Goal: Task Accomplishment & Management: Use online tool/utility

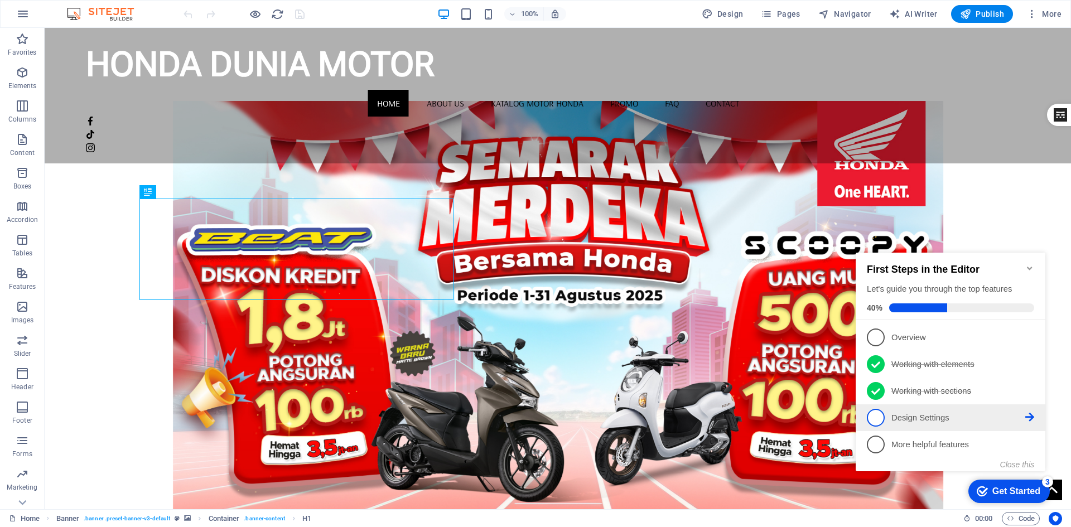
click at [876, 417] on span "4" at bounding box center [876, 418] width 18 height 18
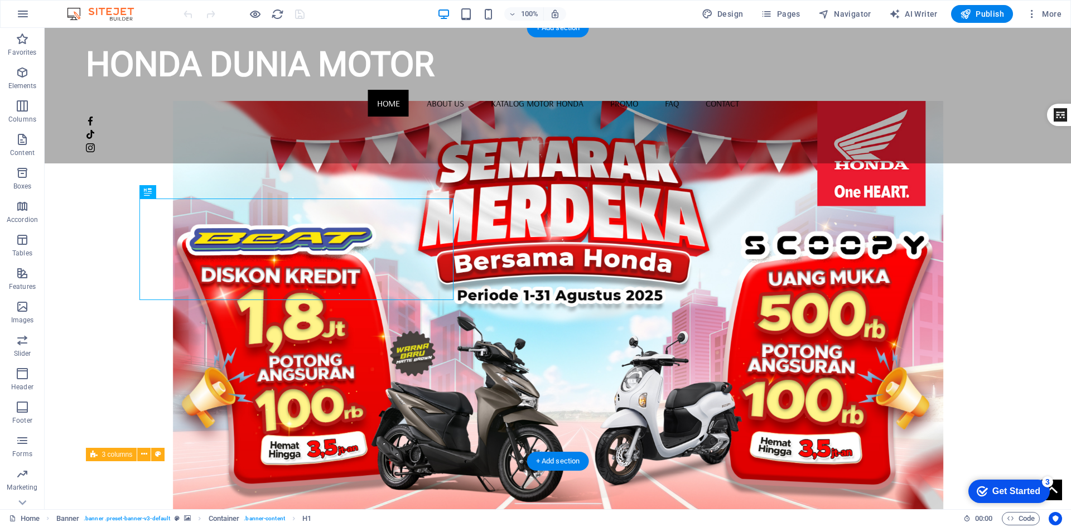
click at [683, 274] on figure at bounding box center [558, 317] width 944 height 433
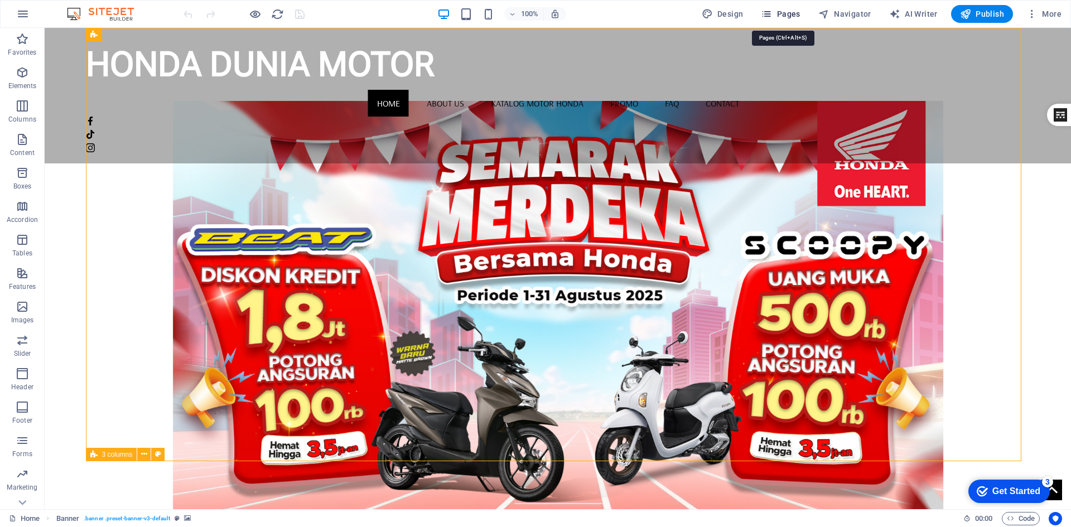
click at [772, 16] on icon "button" at bounding box center [766, 13] width 11 height 11
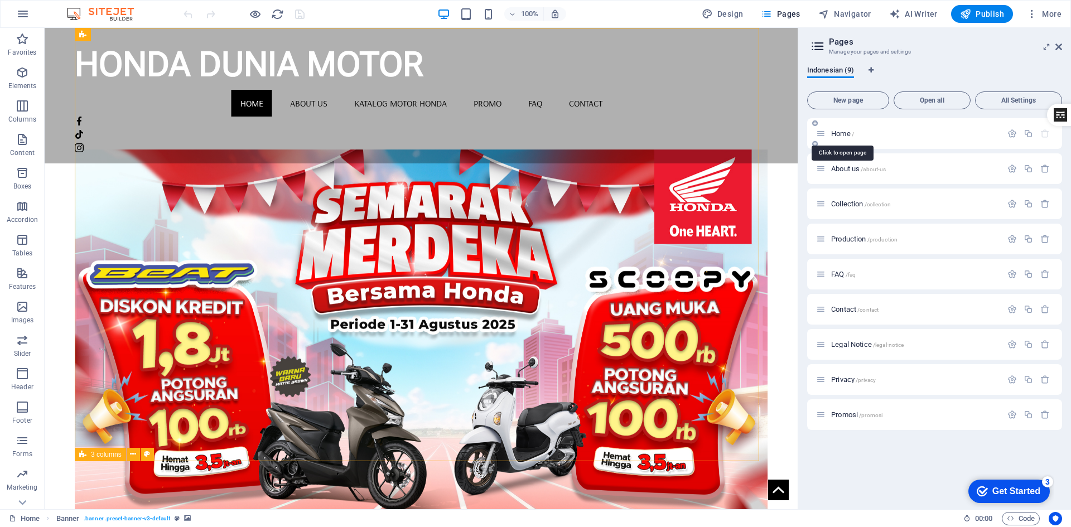
click at [841, 130] on span "Home /" at bounding box center [842, 133] width 23 height 8
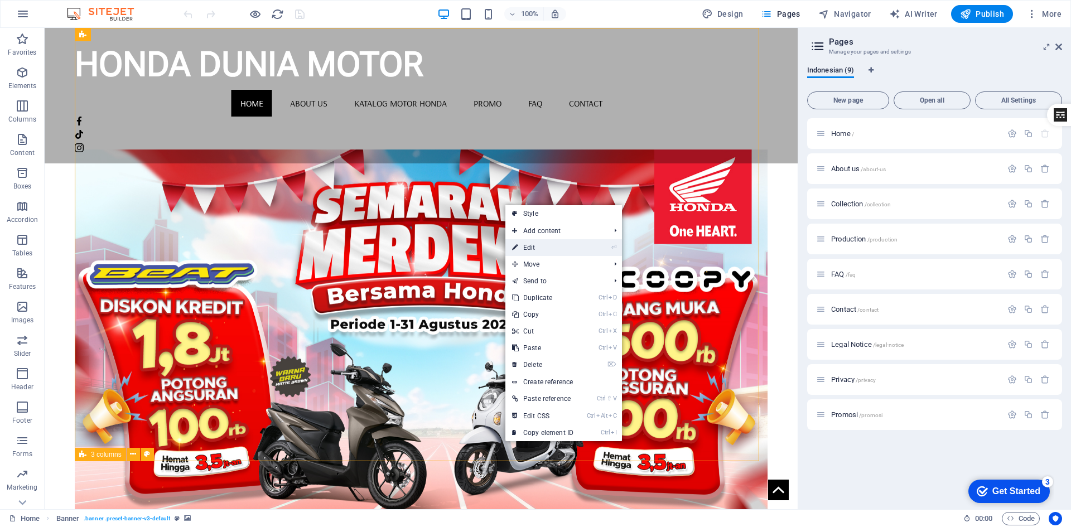
click at [521, 252] on link "⏎ Edit" at bounding box center [542, 247] width 75 height 17
select select "vh"
select select "banner"
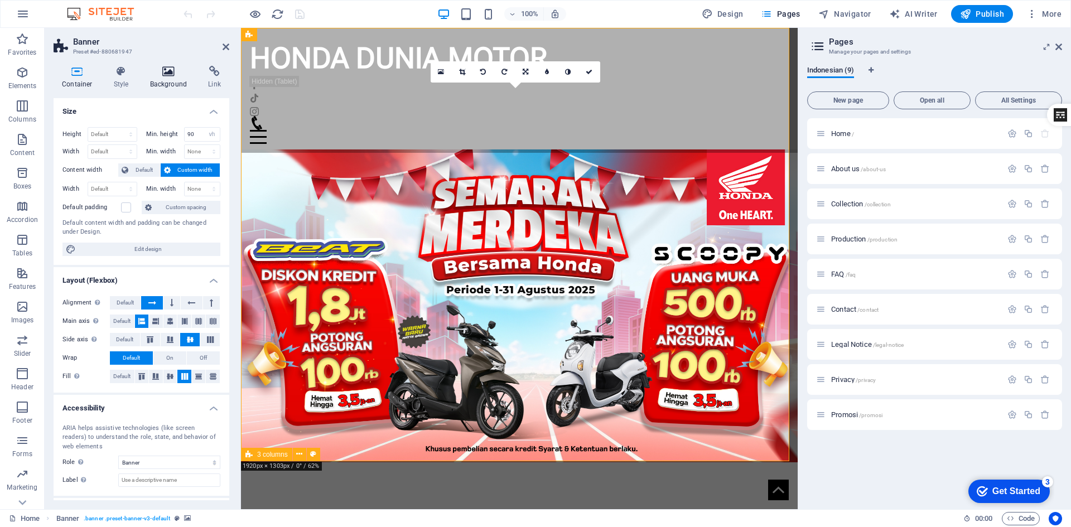
click at [173, 71] on icon at bounding box center [169, 71] width 54 height 11
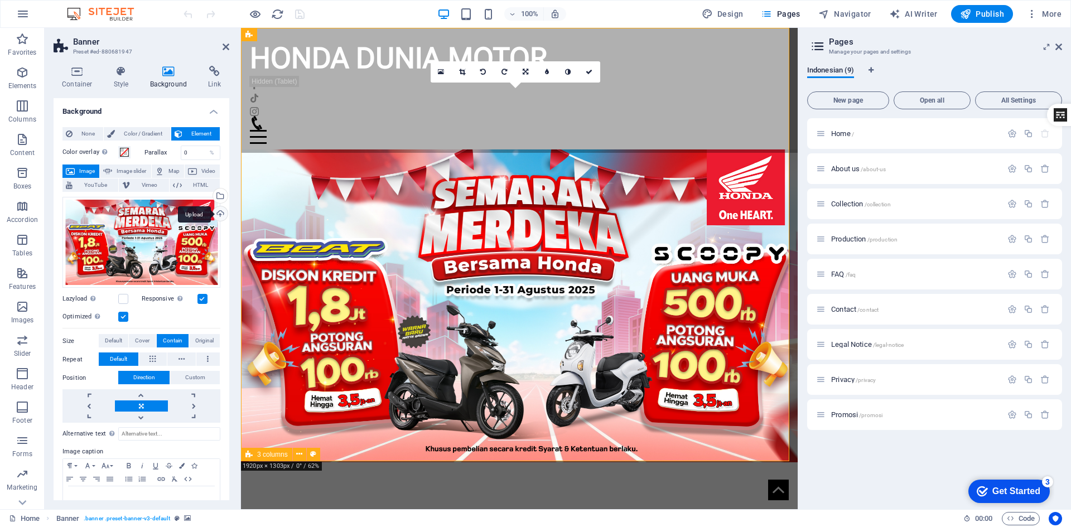
click at [215, 215] on div "Upload" at bounding box center [219, 214] width 17 height 17
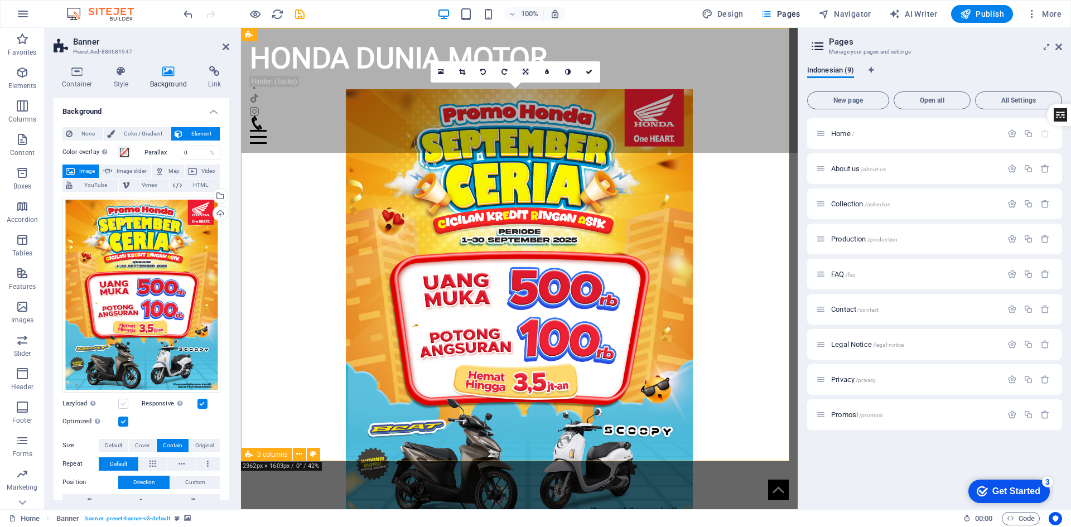
click at [125, 400] on label at bounding box center [123, 404] width 10 height 10
click at [0, 0] on input "Lazyload Loading images after the page loads improves page speed." at bounding box center [0, 0] width 0 height 0
click at [125, 400] on label at bounding box center [123, 404] width 10 height 10
click at [0, 0] on input "Lazyload Loading images after the page loads improves page speed." at bounding box center [0, 0] width 0 height 0
click at [127, 419] on label at bounding box center [123, 422] width 10 height 10
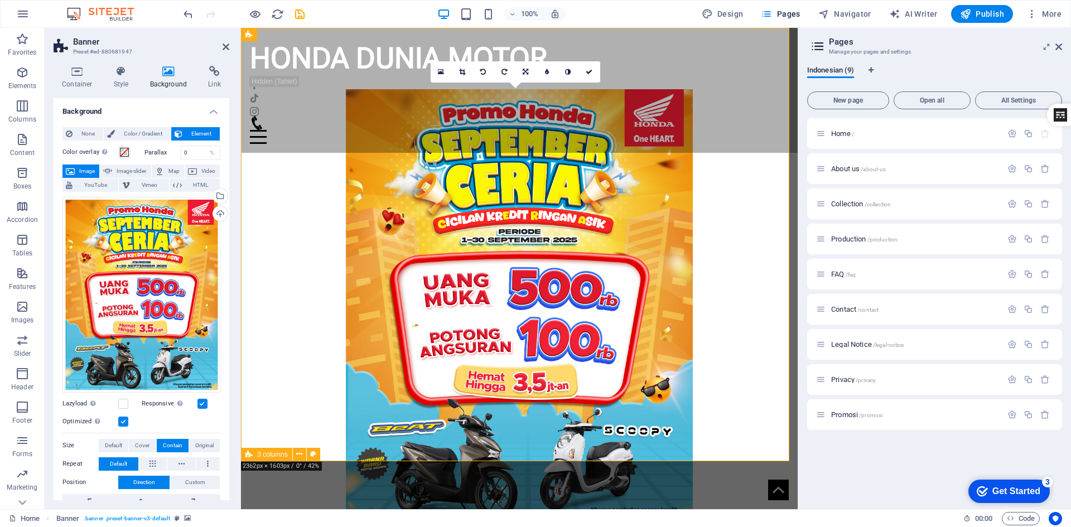
click at [0, 0] on input "Optimized Images are compressed to improve page speed." at bounding box center [0, 0] width 0 height 0
click at [124, 419] on label at bounding box center [123, 422] width 10 height 10
click at [0, 0] on input "Optimized Images are compressed to improve page speed." at bounding box center [0, 0] width 0 height 0
click at [124, 419] on label at bounding box center [123, 422] width 10 height 10
click at [0, 0] on input "Optimized Images are compressed to improve page speed." at bounding box center [0, 0] width 0 height 0
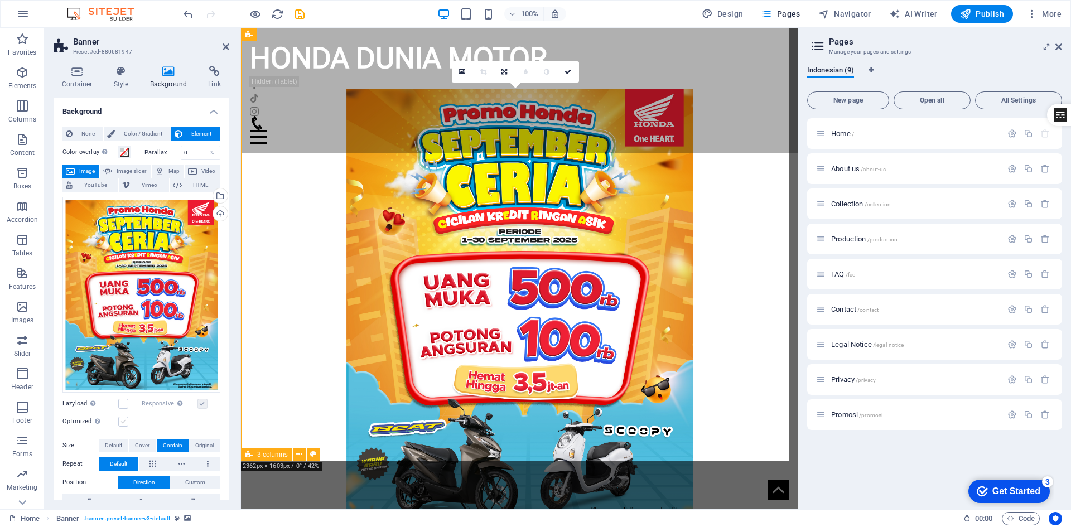
click at [124, 419] on label at bounding box center [123, 422] width 10 height 10
click at [0, 0] on input "Optimized Images are compressed to improve page speed." at bounding box center [0, 0] width 0 height 0
click at [124, 419] on label at bounding box center [123, 422] width 10 height 10
click at [0, 0] on input "Optimized Images are compressed to improve page speed." at bounding box center [0, 0] width 0 height 0
click at [124, 419] on label at bounding box center [123, 422] width 10 height 10
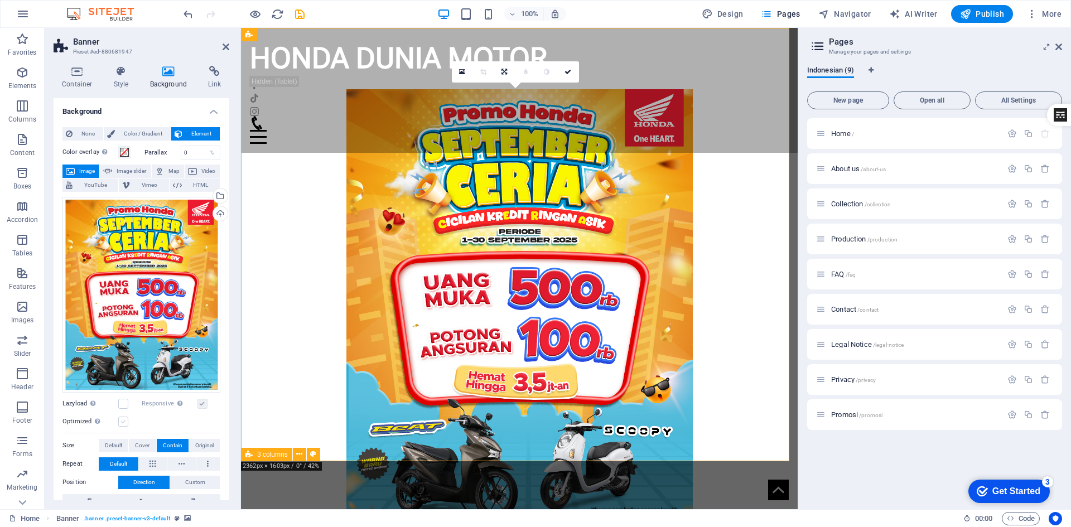
click at [0, 0] on input "Optimized Images are compressed to improve page speed." at bounding box center [0, 0] width 0 height 0
click at [124, 419] on label at bounding box center [123, 422] width 10 height 10
click at [0, 0] on input "Optimized Images are compressed to improve page speed." at bounding box center [0, 0] width 0 height 0
click at [124, 419] on label at bounding box center [123, 422] width 10 height 10
click at [0, 0] on input "Optimized Images are compressed to improve page speed." at bounding box center [0, 0] width 0 height 0
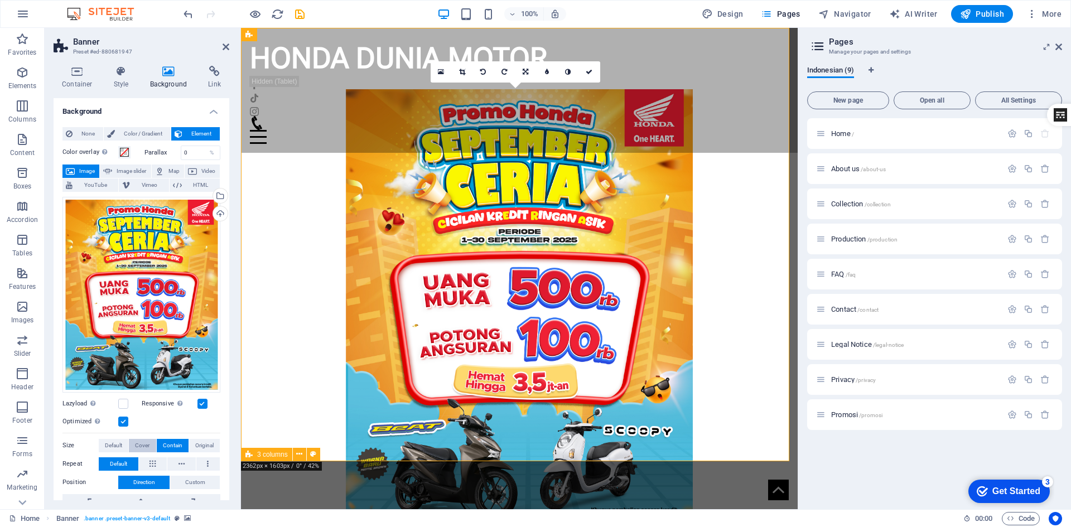
click at [141, 443] on span "Cover" at bounding box center [142, 445] width 14 height 13
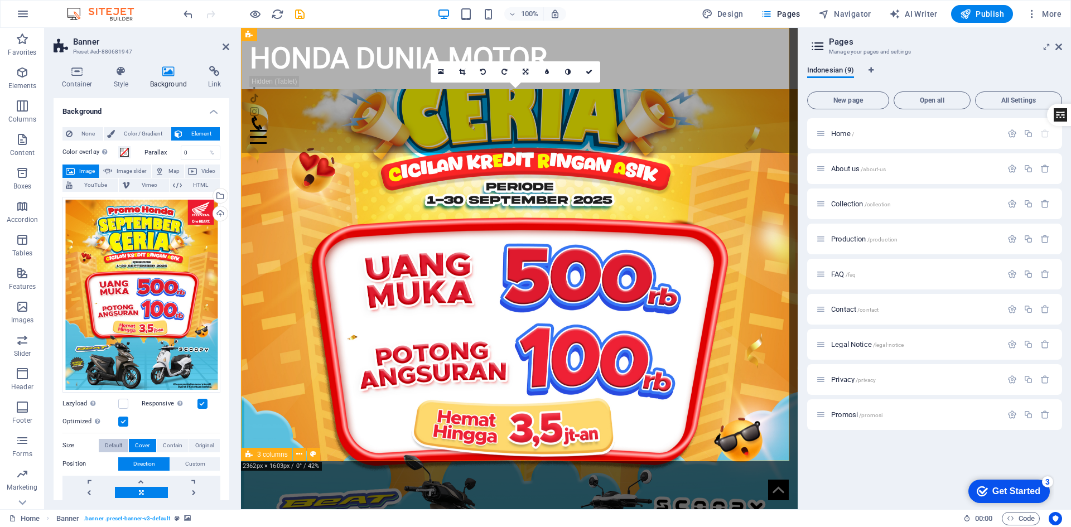
click at [117, 445] on span "Default" at bounding box center [113, 445] width 17 height 13
click at [195, 439] on span "Original" at bounding box center [204, 445] width 18 height 13
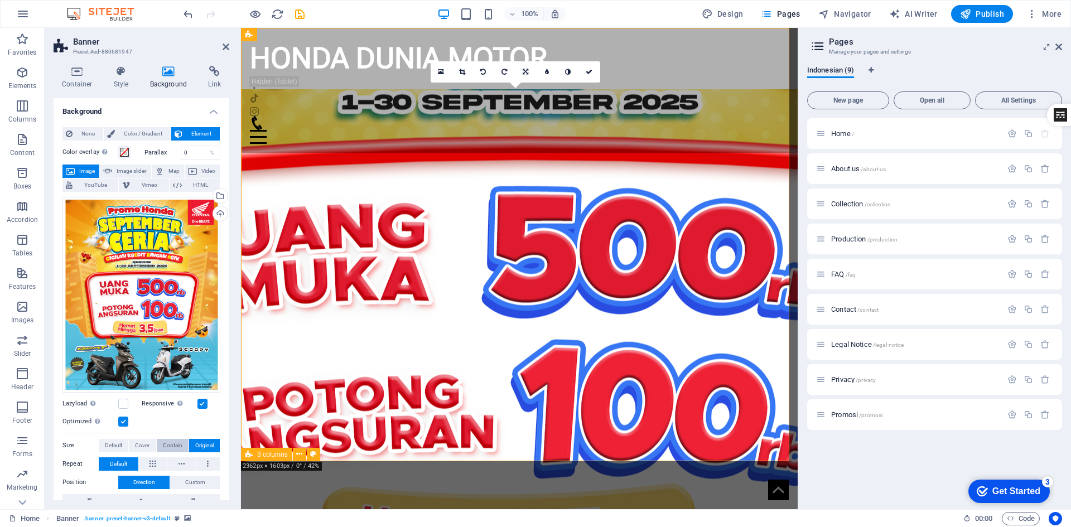
click at [171, 441] on span "Contain" at bounding box center [173, 445] width 20 height 13
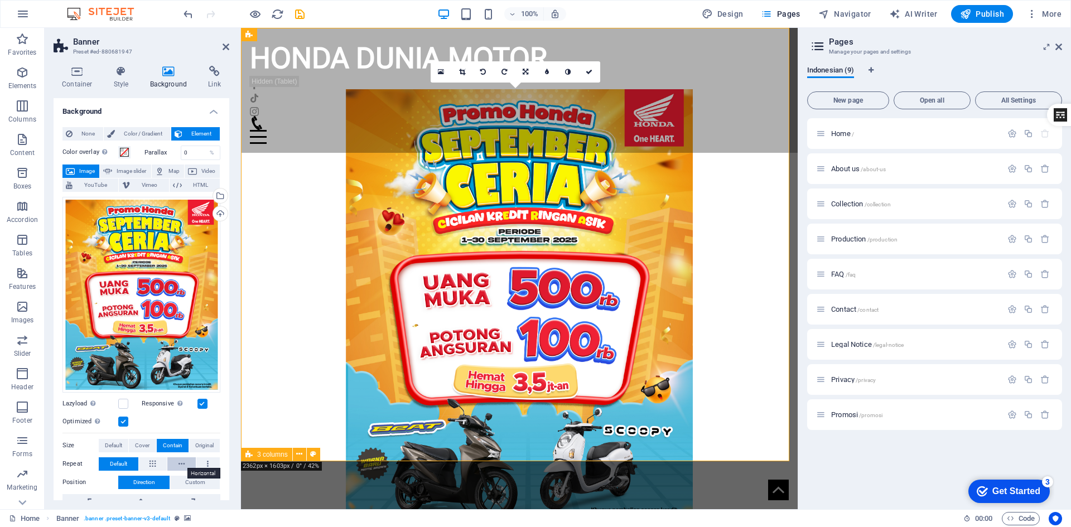
scroll to position [56, 0]
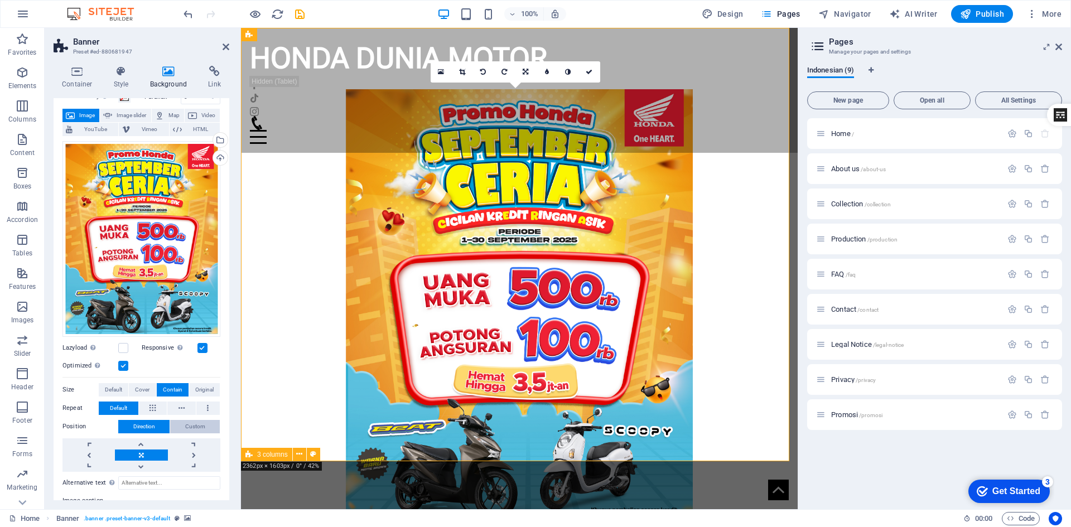
click at [189, 425] on span "Custom" at bounding box center [195, 426] width 20 height 13
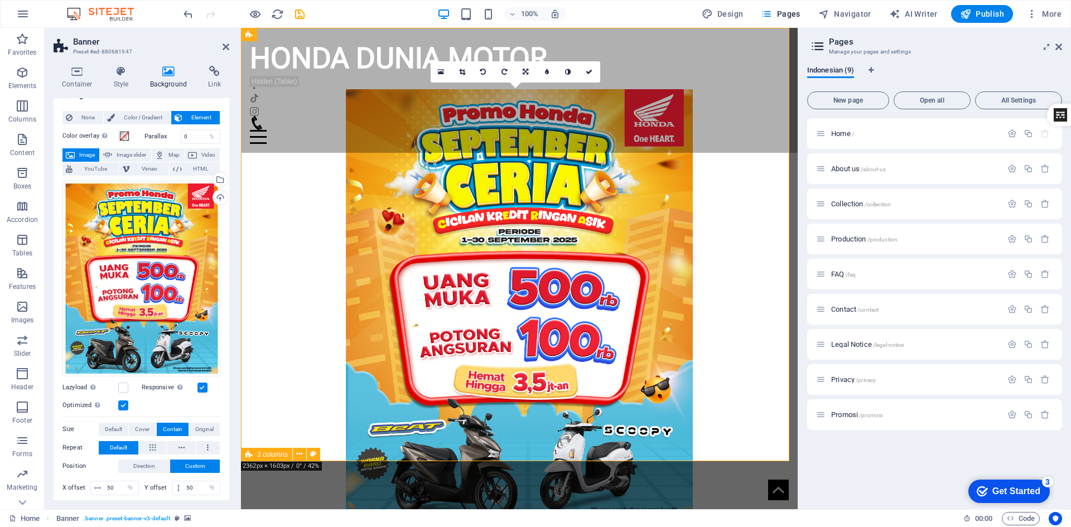
scroll to position [0, 0]
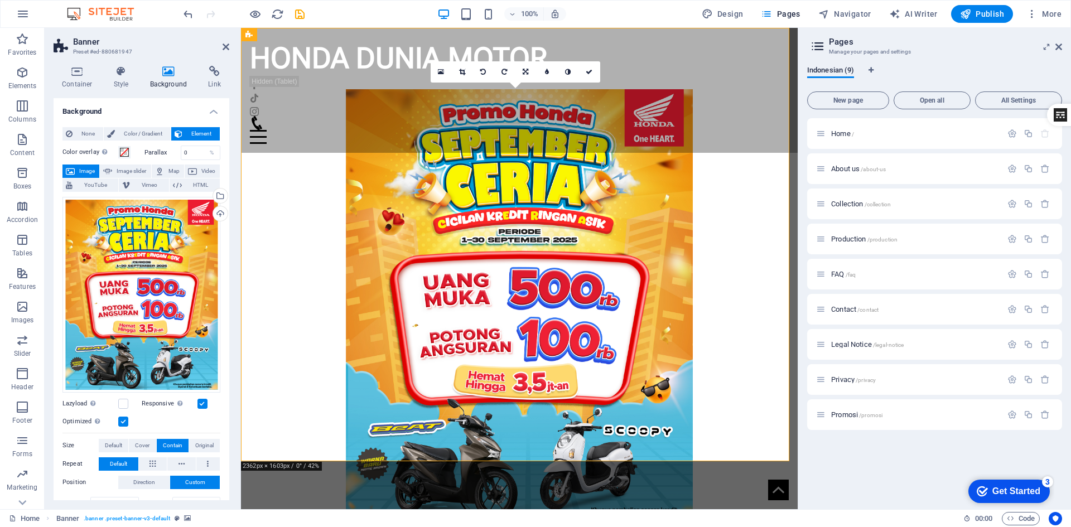
click at [732, 216] on figure at bounding box center [519, 305] width 557 height 433
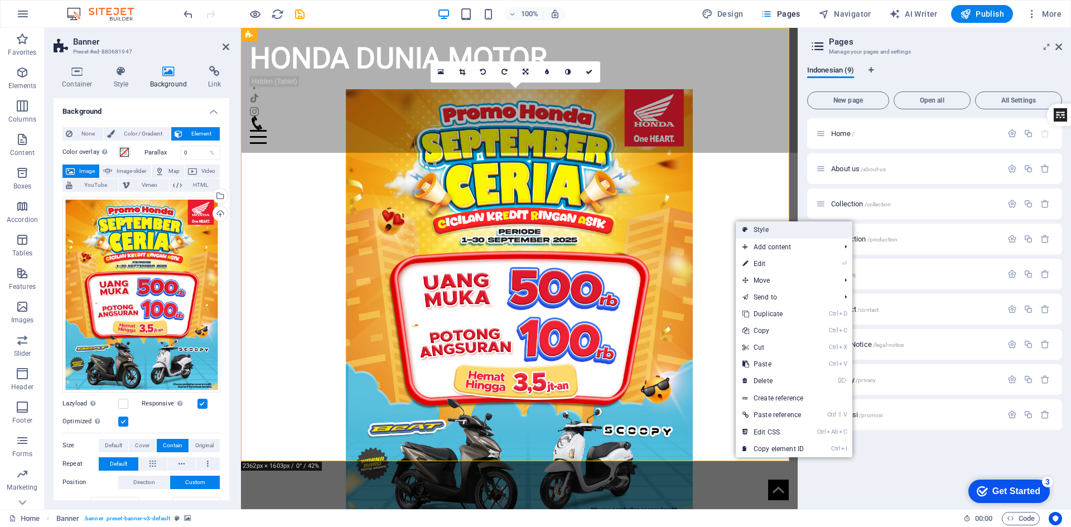
click at [743, 226] on icon at bounding box center [745, 229] width 6 height 17
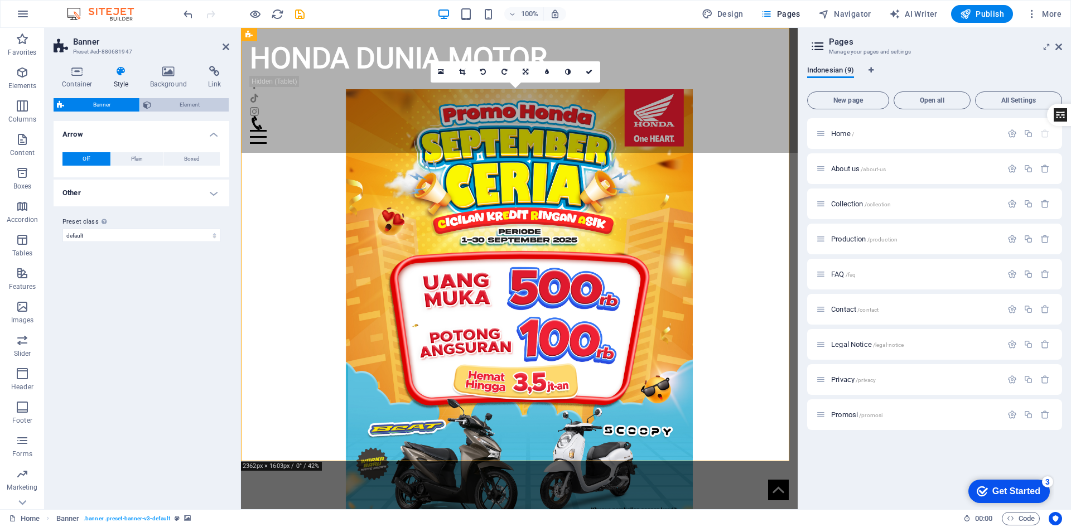
click at [177, 104] on span "Element" at bounding box center [189, 104] width 71 height 13
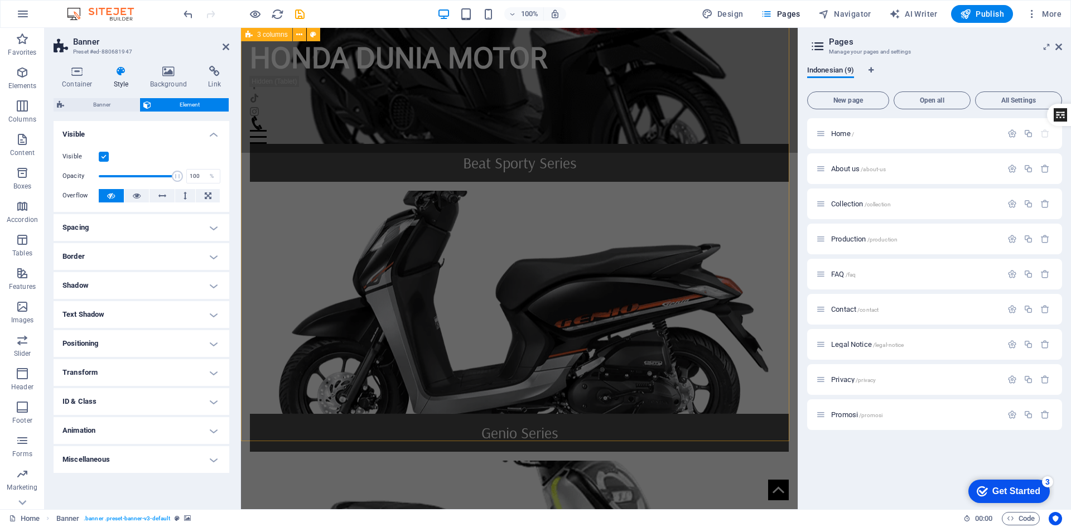
scroll to position [1004, 0]
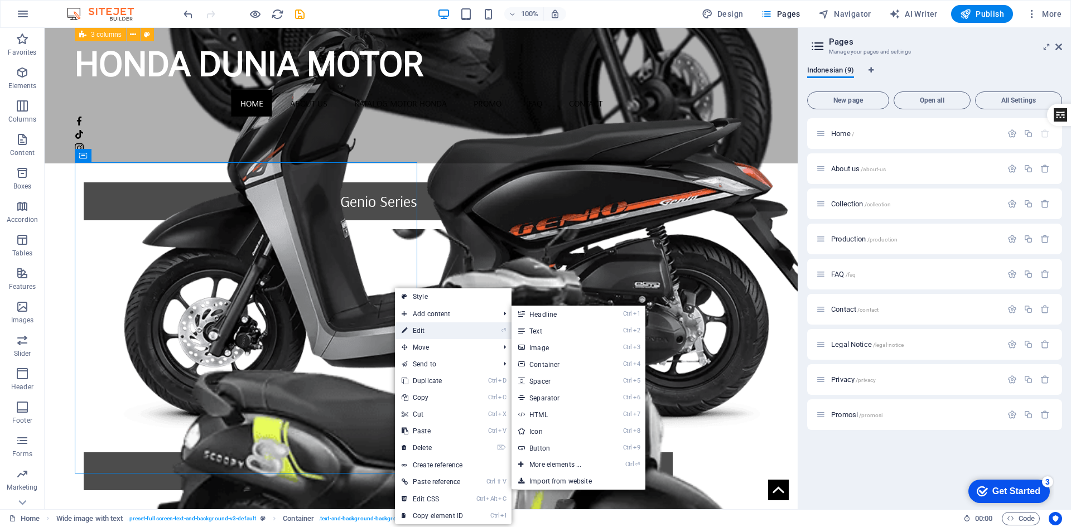
click at [432, 331] on link "⏎ Edit" at bounding box center [432, 330] width 75 height 17
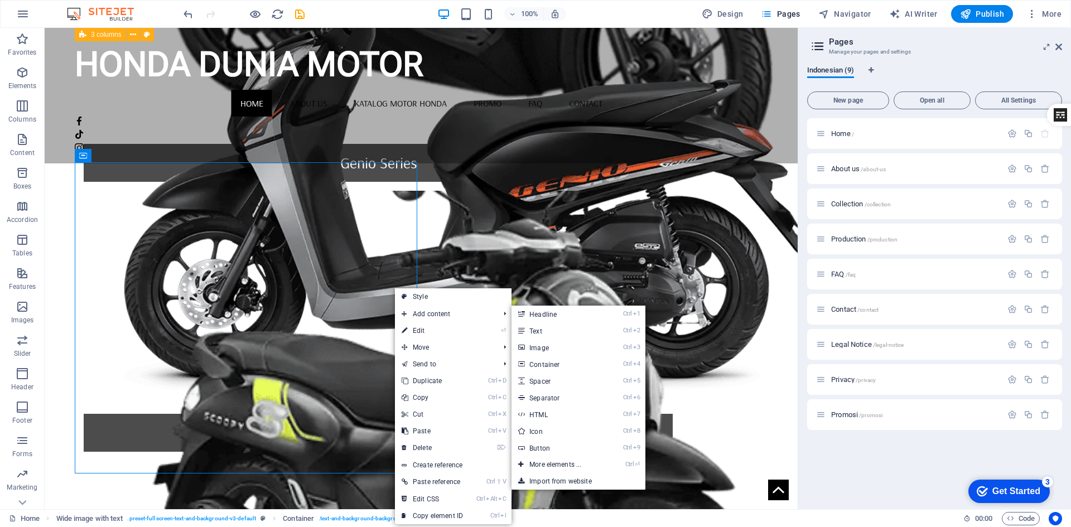
select select "px"
select select "%"
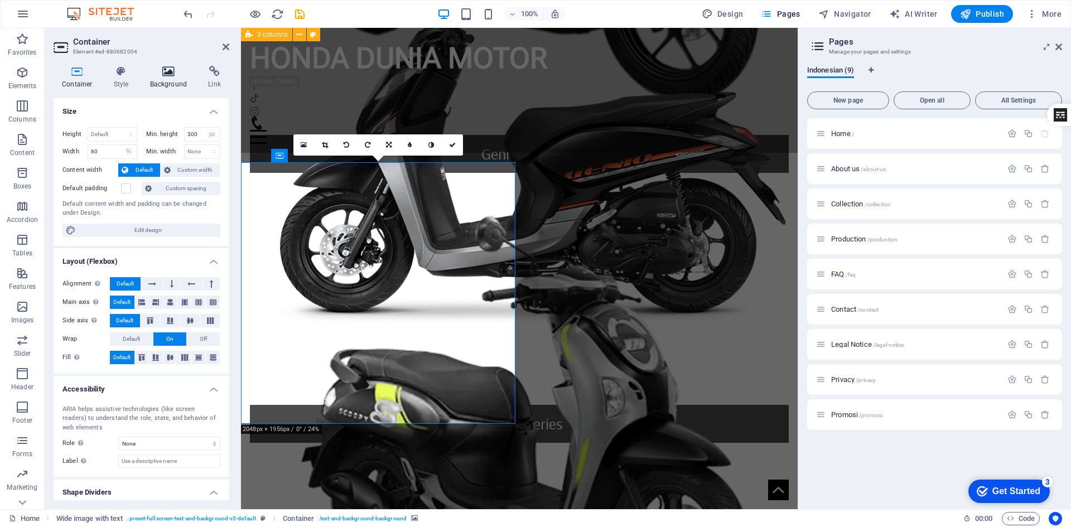
click at [167, 80] on h4 "Background" at bounding box center [171, 77] width 59 height 23
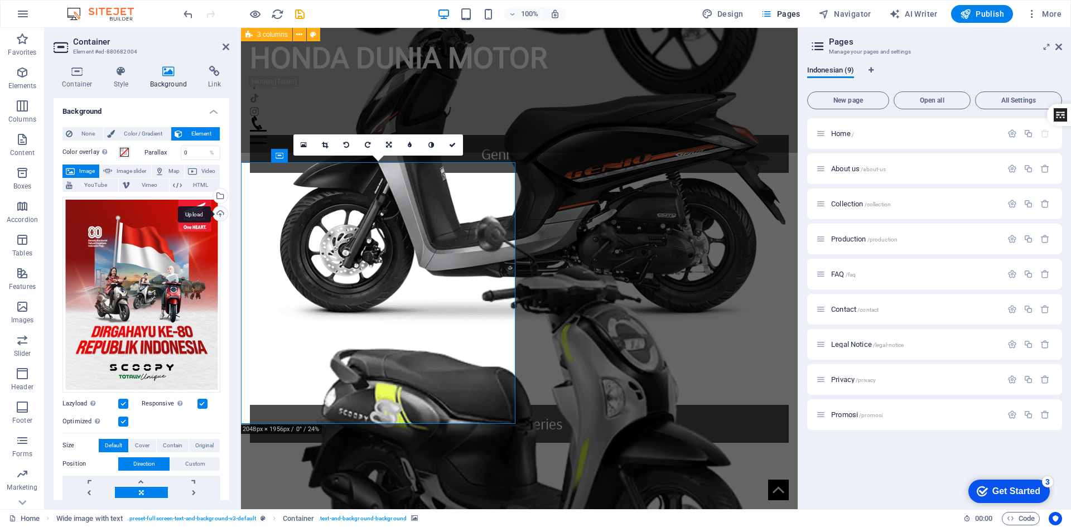
click at [217, 213] on div "Upload" at bounding box center [219, 214] width 17 height 17
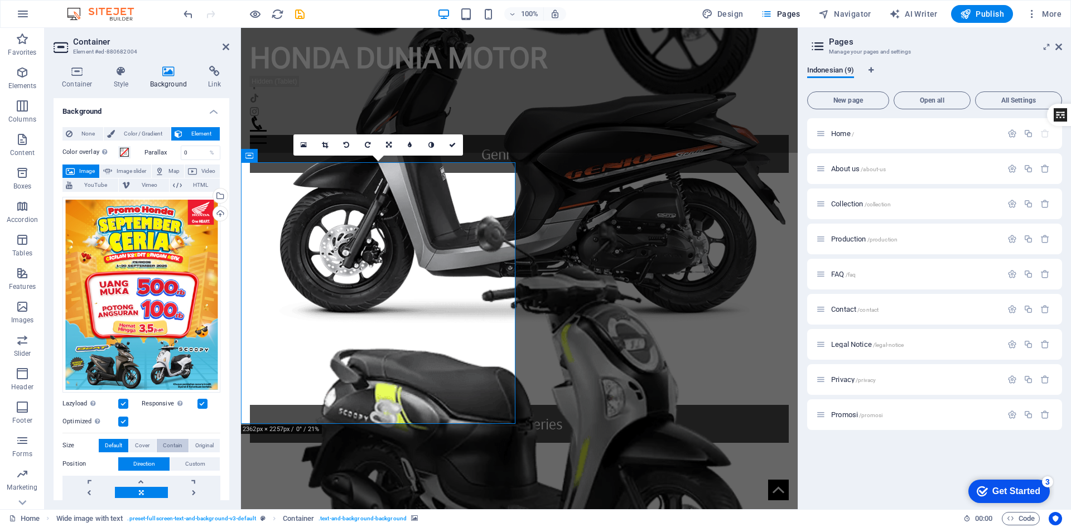
click at [165, 441] on span "Contain" at bounding box center [173, 445] width 20 height 13
click at [139, 441] on span "Cover" at bounding box center [142, 445] width 14 height 13
click at [200, 447] on span "Original" at bounding box center [204, 445] width 18 height 13
click at [108, 440] on span "Default" at bounding box center [113, 445] width 17 height 13
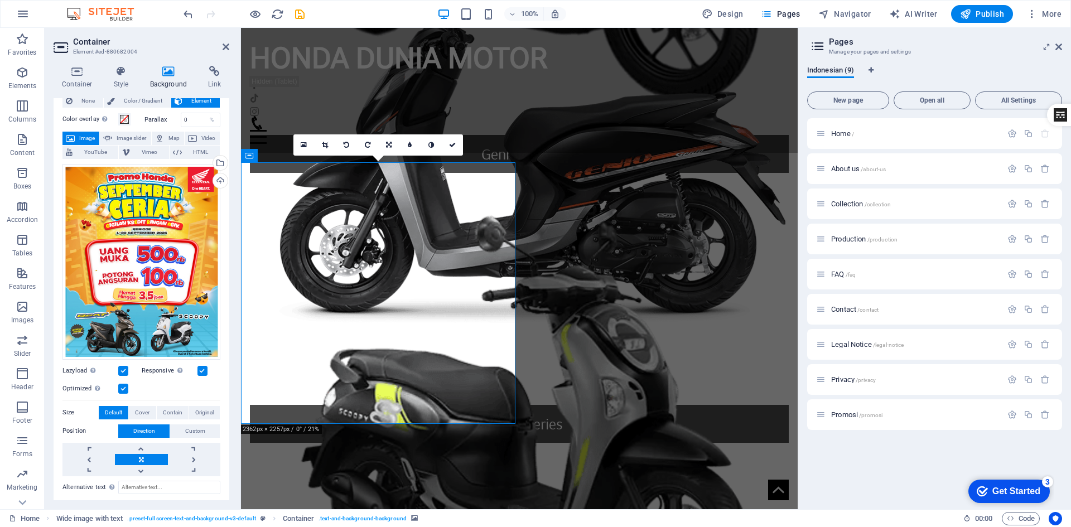
scroll to position [56, 0]
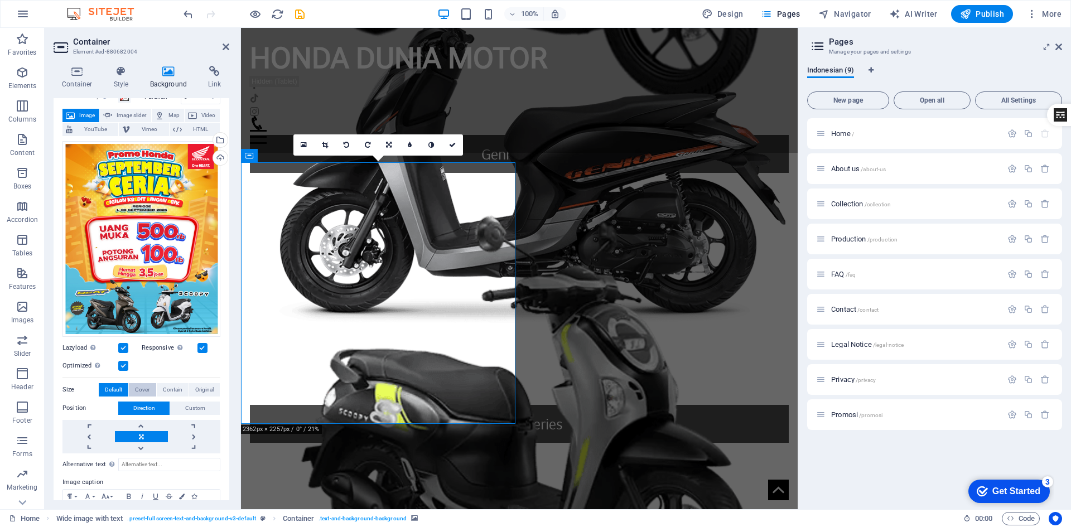
click at [143, 383] on span "Cover" at bounding box center [142, 389] width 14 height 13
click at [170, 385] on span "Contain" at bounding box center [173, 389] width 20 height 13
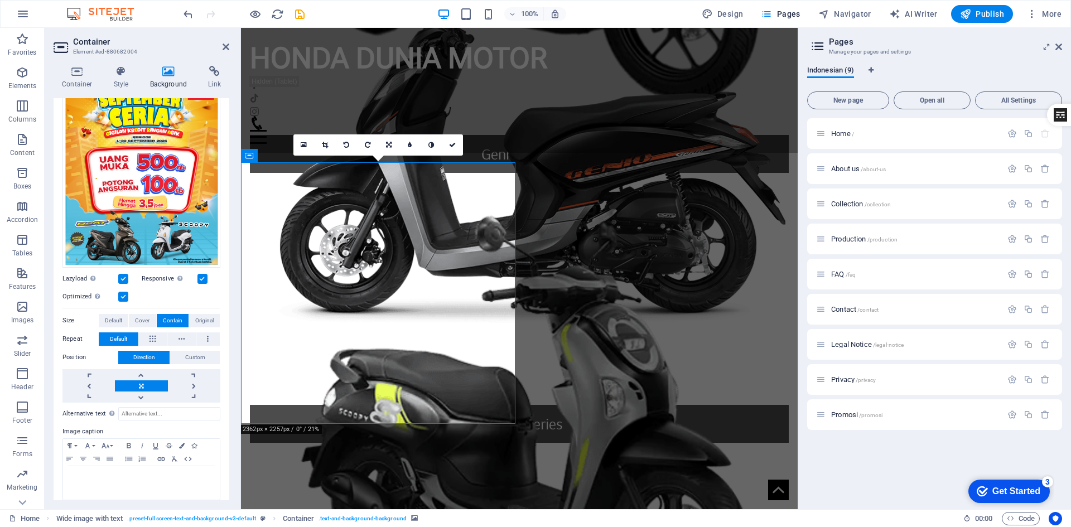
scroll to position [132, 0]
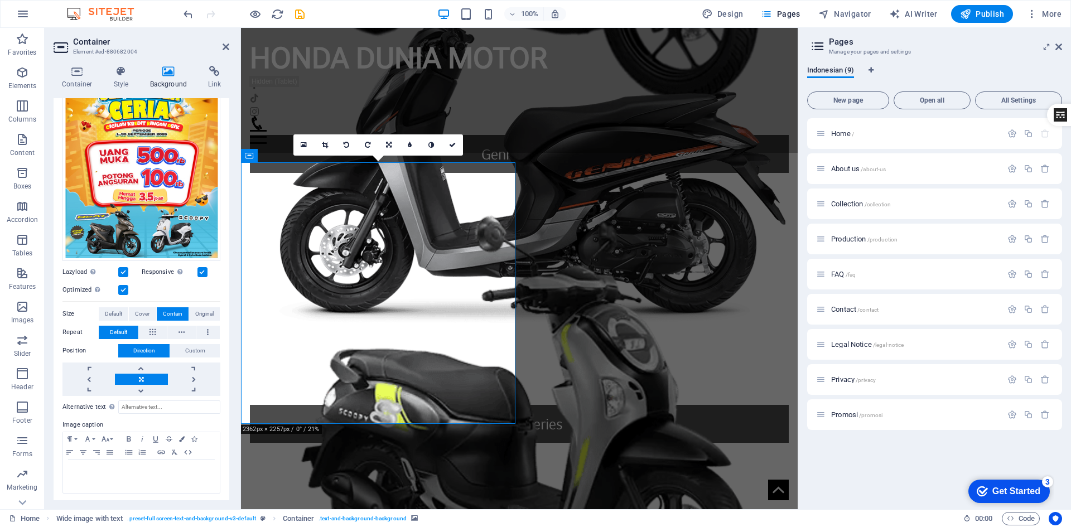
click at [121, 268] on label at bounding box center [123, 272] width 10 height 10
click at [0, 0] on input "Lazyload Loading images after the page loads improves page speed." at bounding box center [0, 0] width 0 height 0
click at [124, 287] on label at bounding box center [123, 290] width 10 height 10
click at [0, 0] on input "Optimized Images are compressed to improve page speed." at bounding box center [0, 0] width 0 height 0
click at [125, 271] on label at bounding box center [123, 272] width 10 height 10
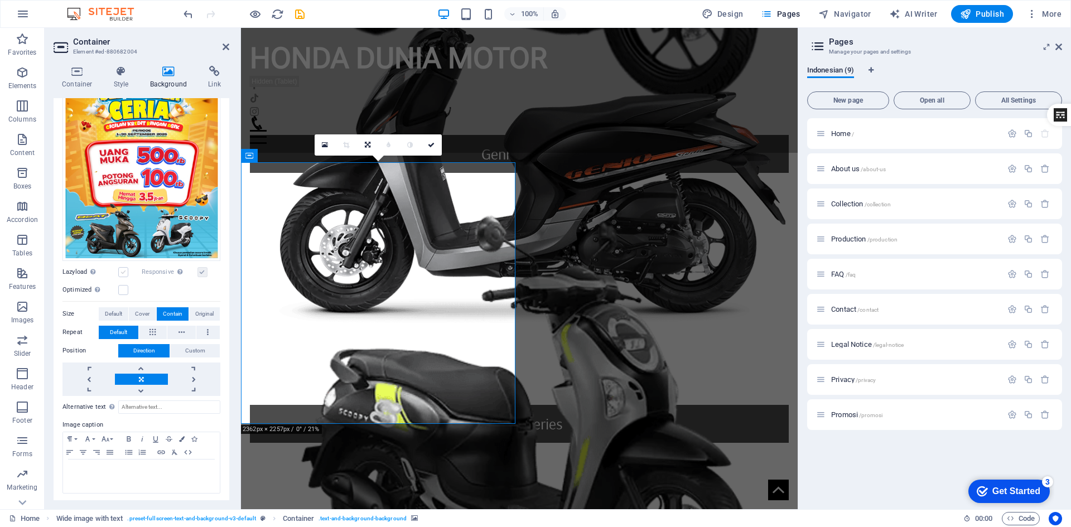
click at [0, 0] on input "Lazyload Loading images after the page loads improves page speed." at bounding box center [0, 0] width 0 height 0
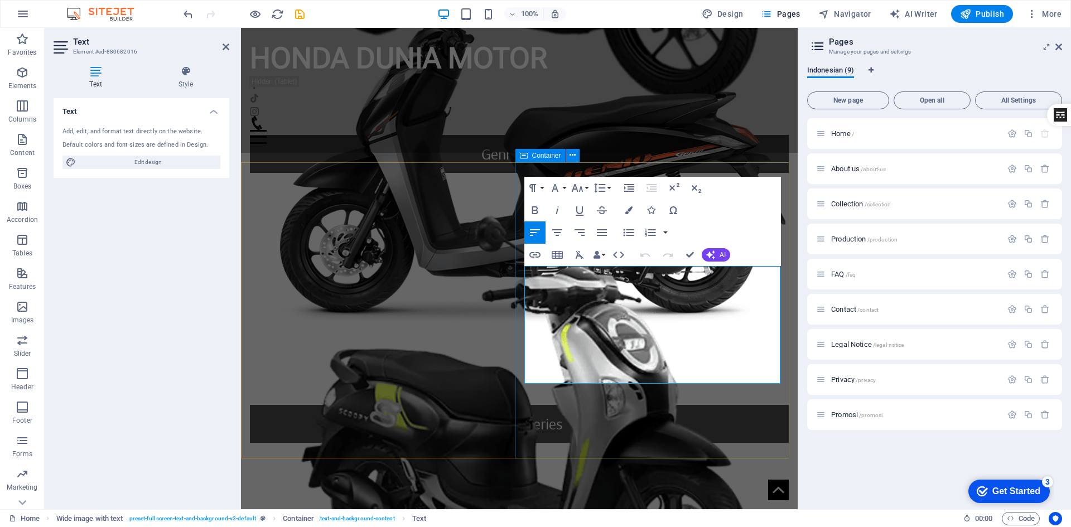
drag, startPoint x: 625, startPoint y: 364, endPoint x: 516, endPoint y: 274, distance: 140.6
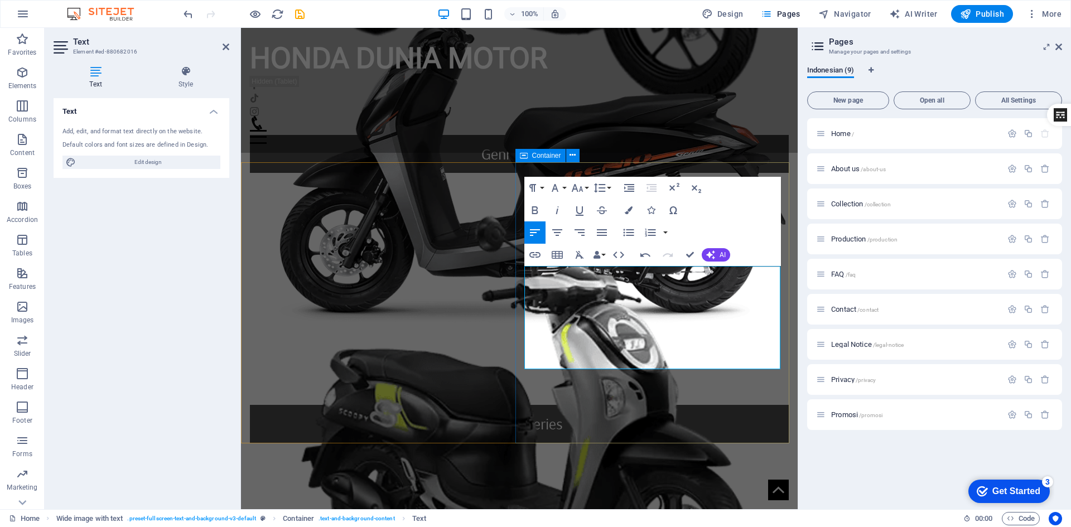
scroll to position [2583, 0]
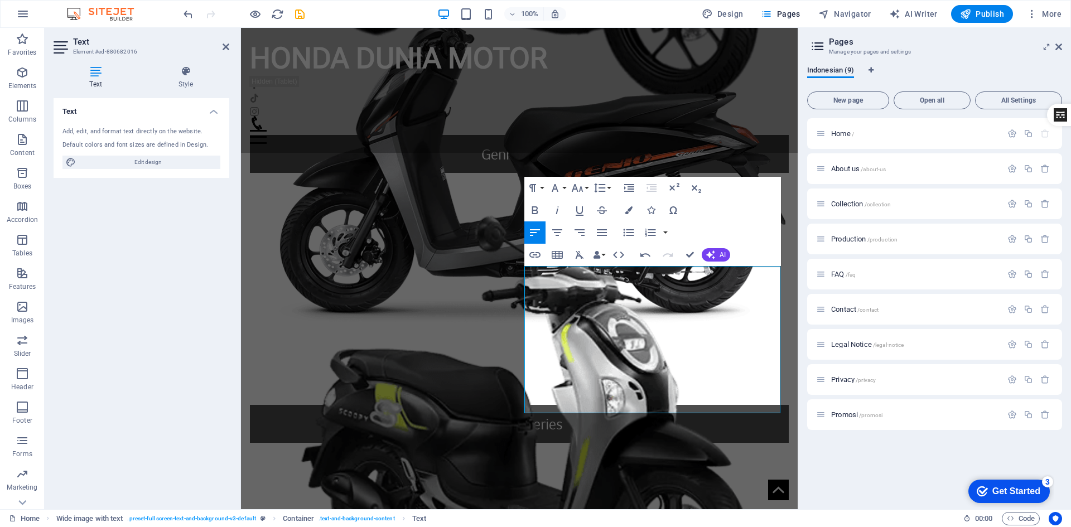
click at [831, 470] on div "Home / About us /about-us Collection /collection Production /production FAQ /fa…" at bounding box center [934, 309] width 255 height 382
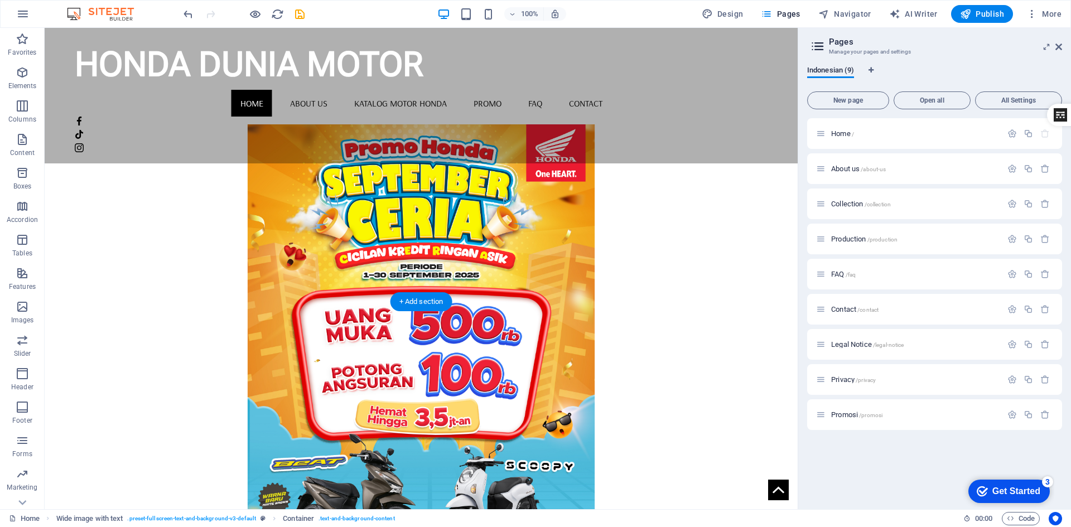
scroll to position [0, 0]
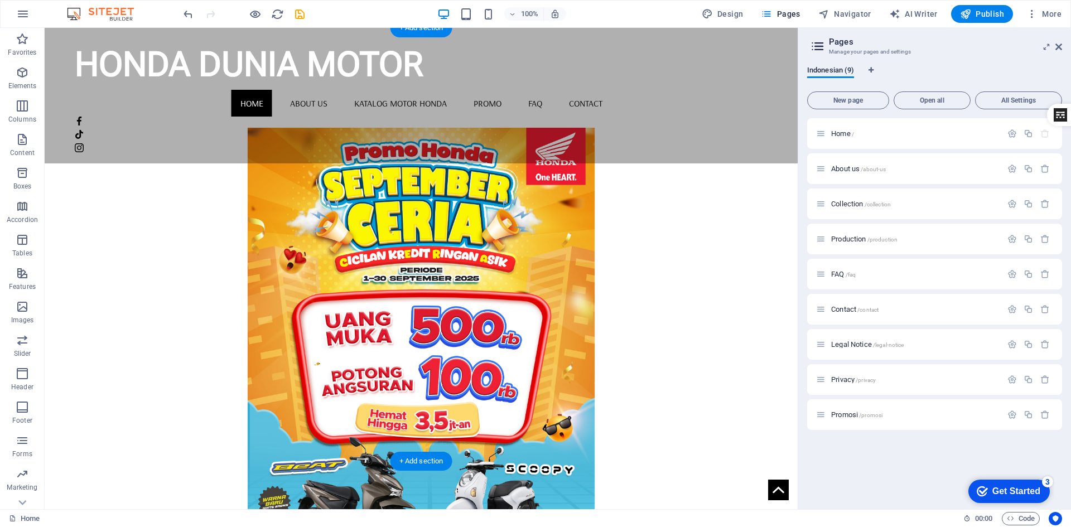
click at [636, 216] on figure at bounding box center [421, 344] width 693 height 433
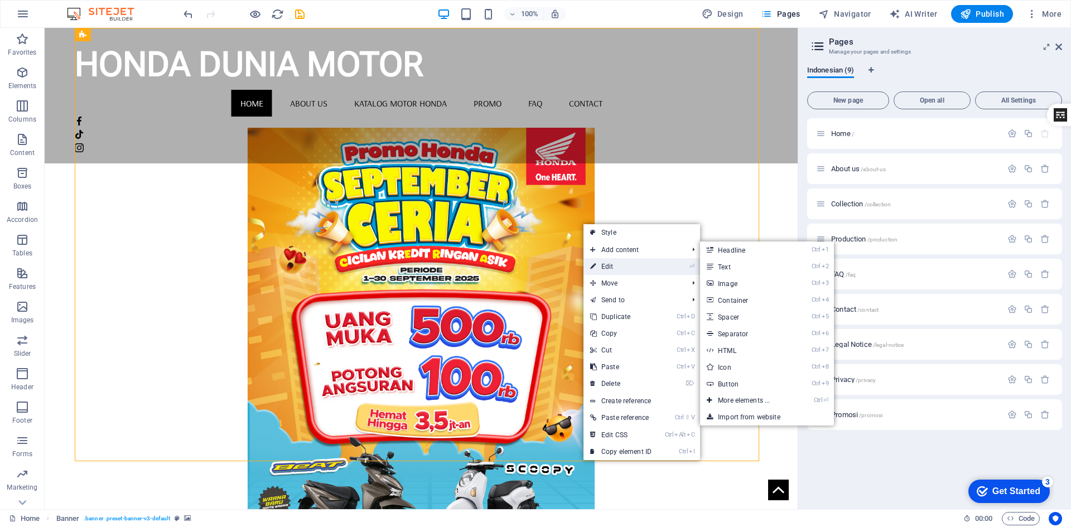
click at [601, 266] on link "⏎ Edit" at bounding box center [620, 266] width 75 height 17
select select "%"
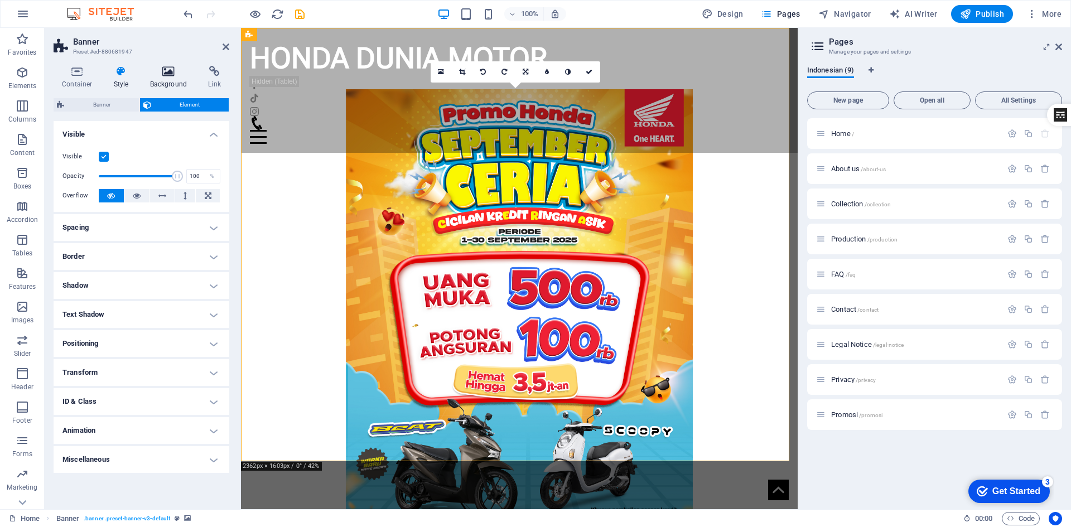
click at [167, 78] on h4 "Background" at bounding box center [171, 77] width 59 height 23
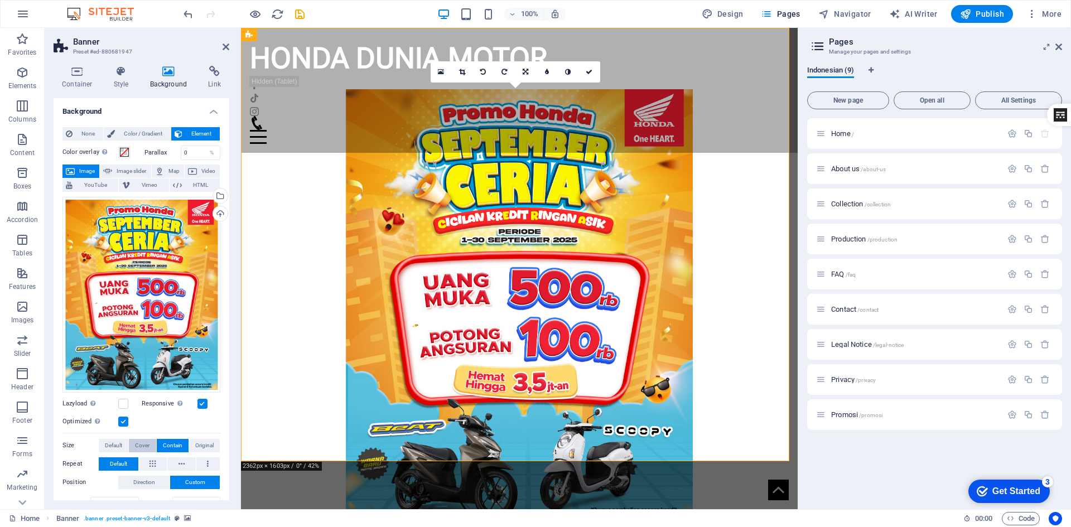
click at [136, 442] on span "Cover" at bounding box center [142, 445] width 14 height 13
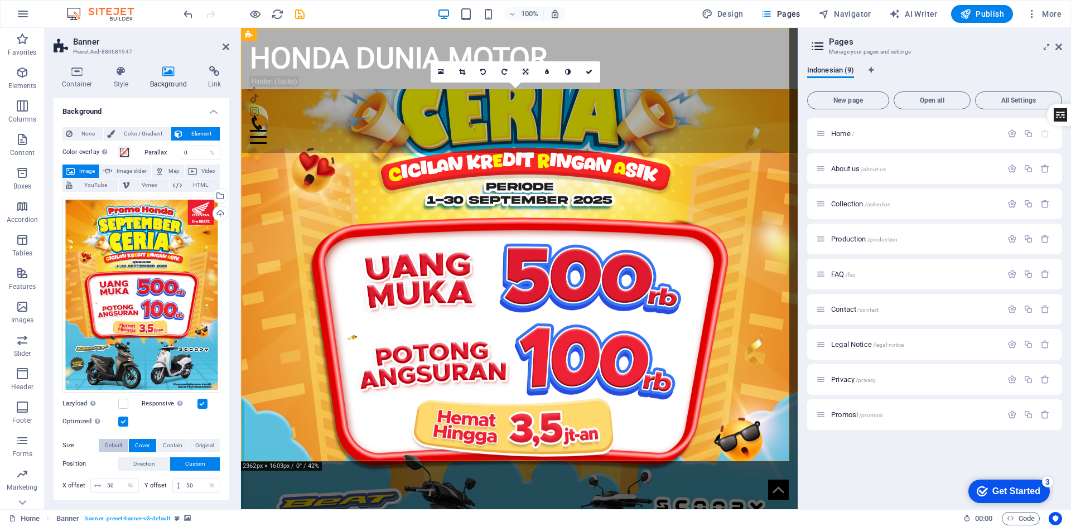
click at [117, 443] on span "Default" at bounding box center [113, 445] width 17 height 13
click at [123, 420] on label at bounding box center [123, 422] width 10 height 10
click at [0, 0] on input "Optimized Images are compressed to improve page speed." at bounding box center [0, 0] width 0 height 0
click at [134, 441] on button "Cover" at bounding box center [142, 445] width 27 height 13
click at [172, 441] on span "Contain" at bounding box center [173, 445] width 20 height 13
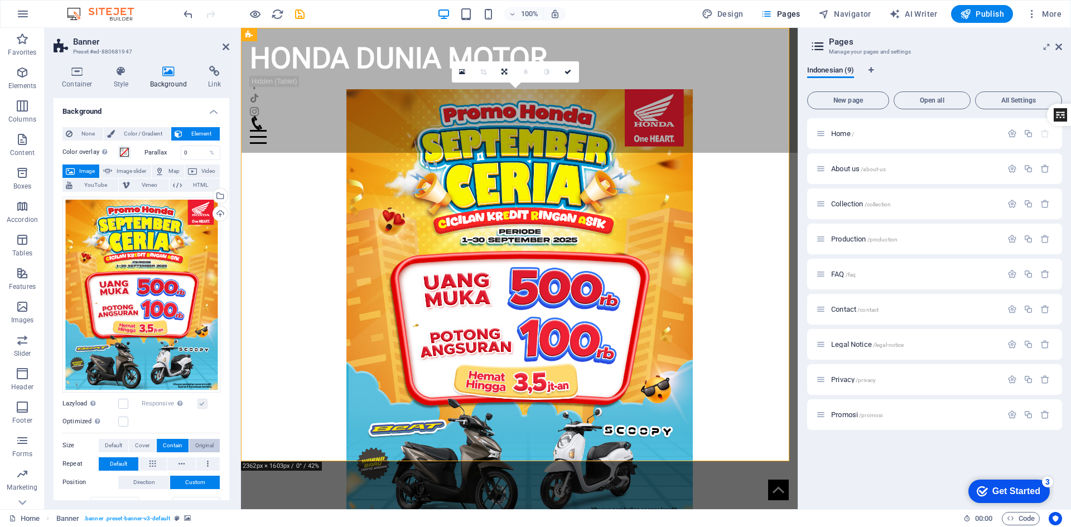
click at [197, 443] on span "Original" at bounding box center [204, 445] width 18 height 13
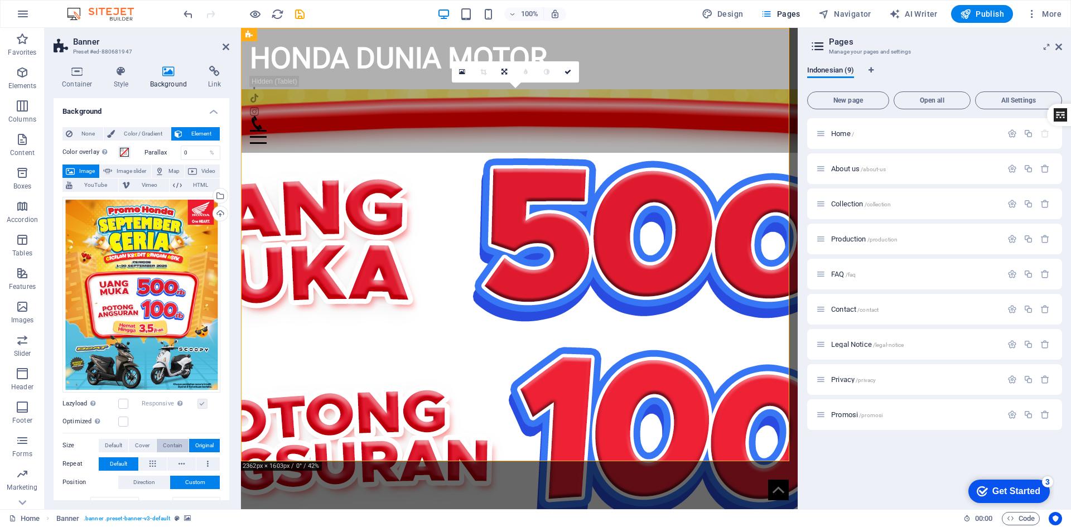
click at [176, 443] on span "Contain" at bounding box center [173, 445] width 20 height 13
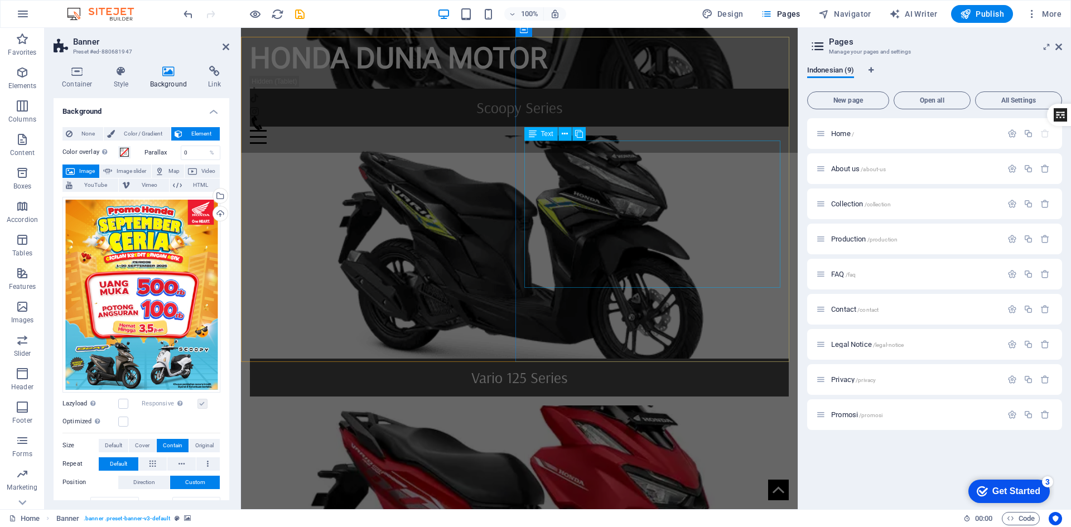
scroll to position [1338, 0]
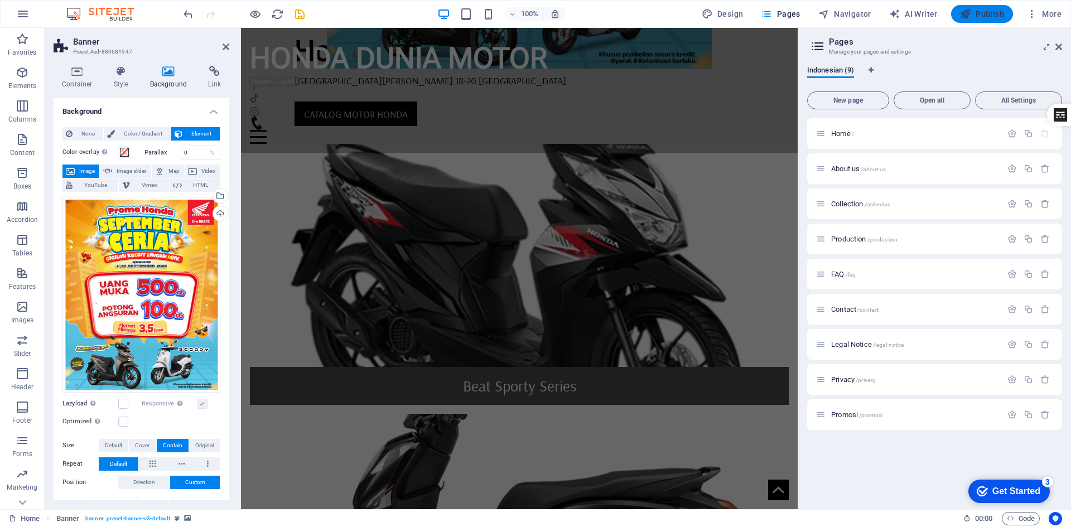
click at [988, 20] on button "Publish" at bounding box center [982, 14] width 62 height 18
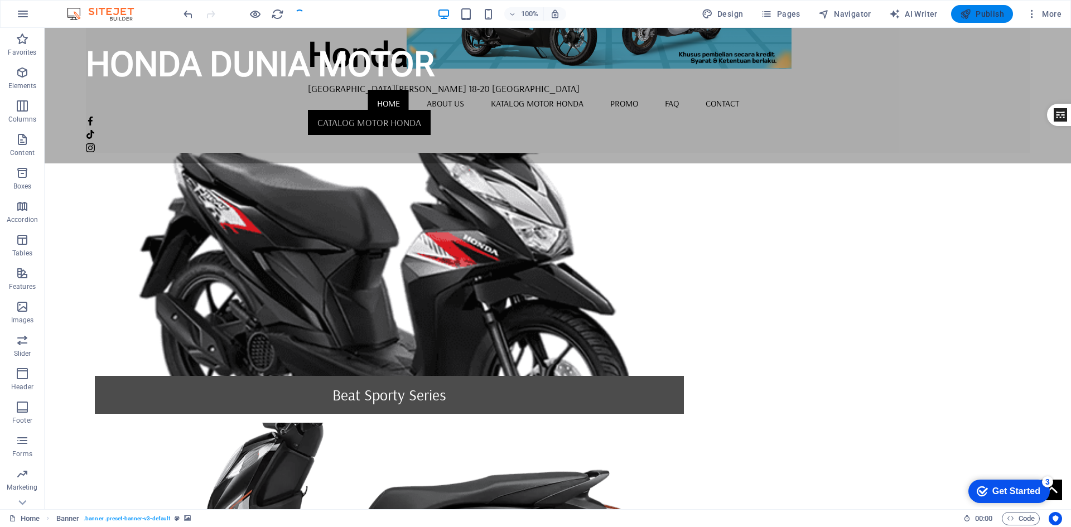
scroll to position [7, 0]
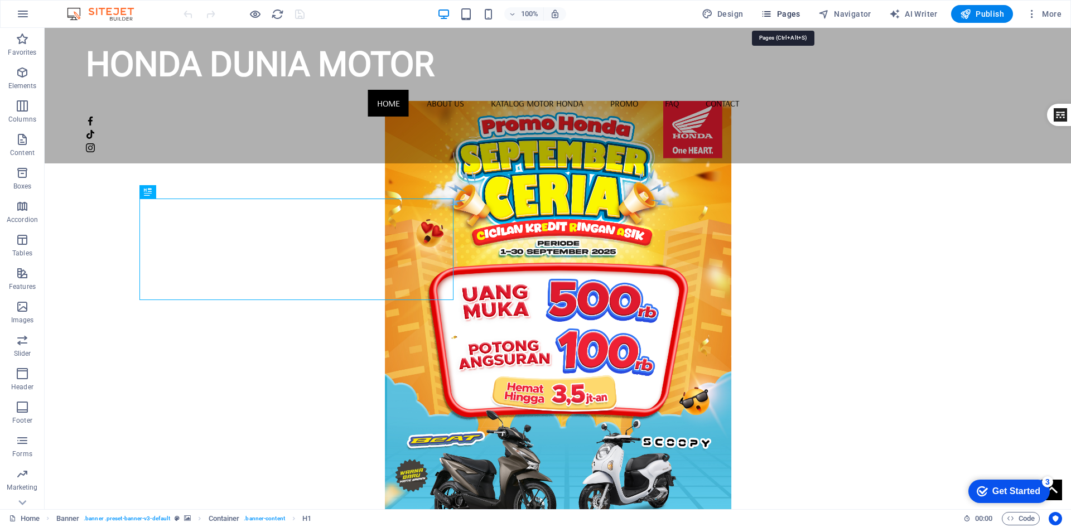
click at [786, 9] on span "Pages" at bounding box center [780, 13] width 39 height 11
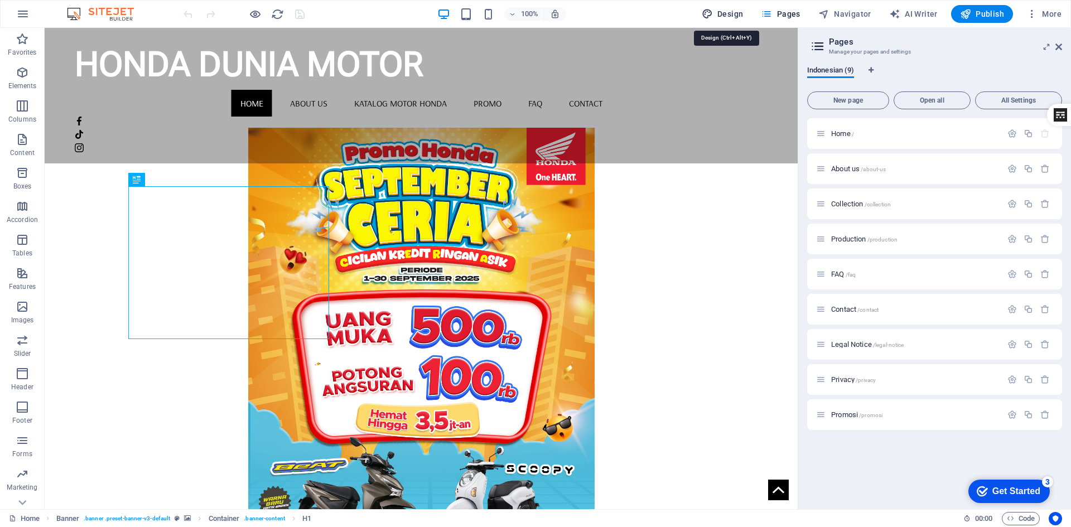
click at [733, 12] on span "Design" at bounding box center [723, 13] width 42 height 11
select select "rem"
select select "400"
select select "px"
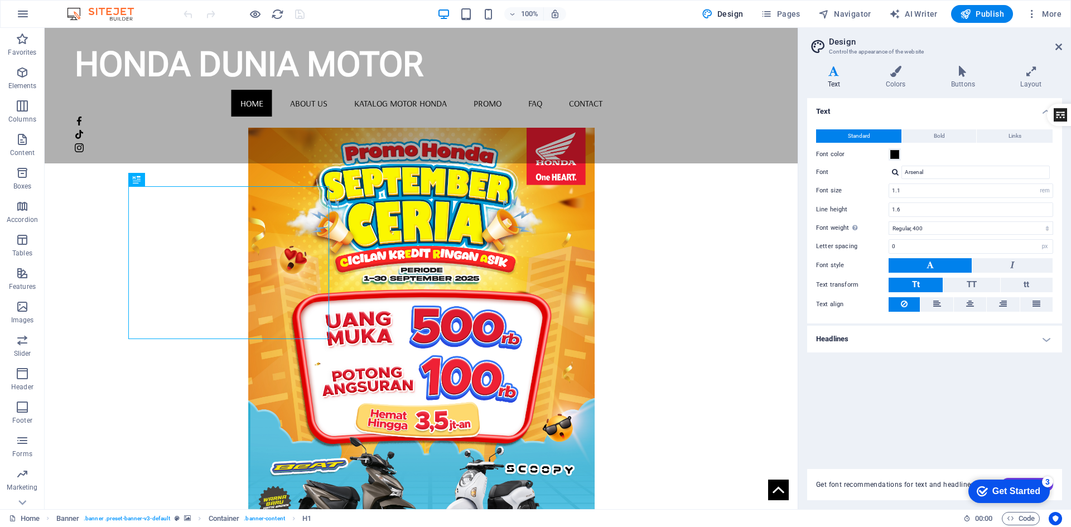
click at [949, 346] on h4 "Headlines" at bounding box center [934, 339] width 255 height 27
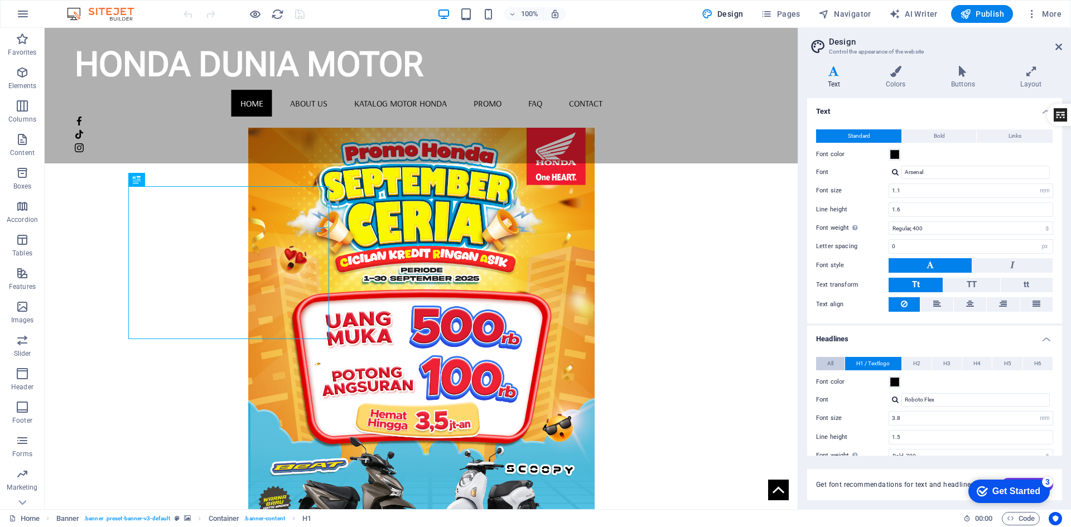
click at [835, 364] on button "All" at bounding box center [830, 363] width 28 height 13
click at [892, 485] on span "Get font recommendations for text and headlines." at bounding box center [896, 484] width 160 height 9
click at [985, 487] on div "checkmark Get Started 3" at bounding box center [1008, 491] width 64 height 11
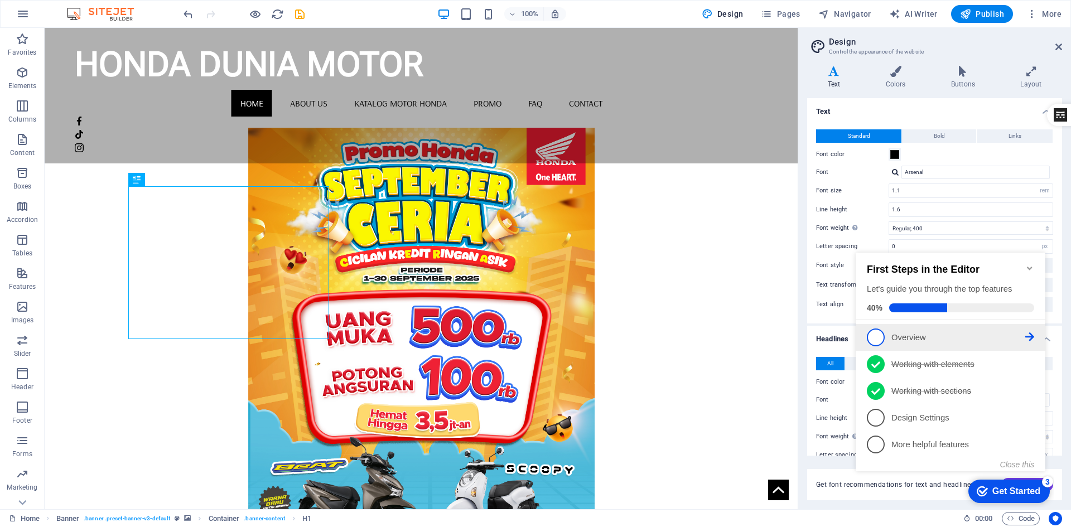
click at [885, 335] on link "1 Overview - incomplete" at bounding box center [950, 337] width 167 height 18
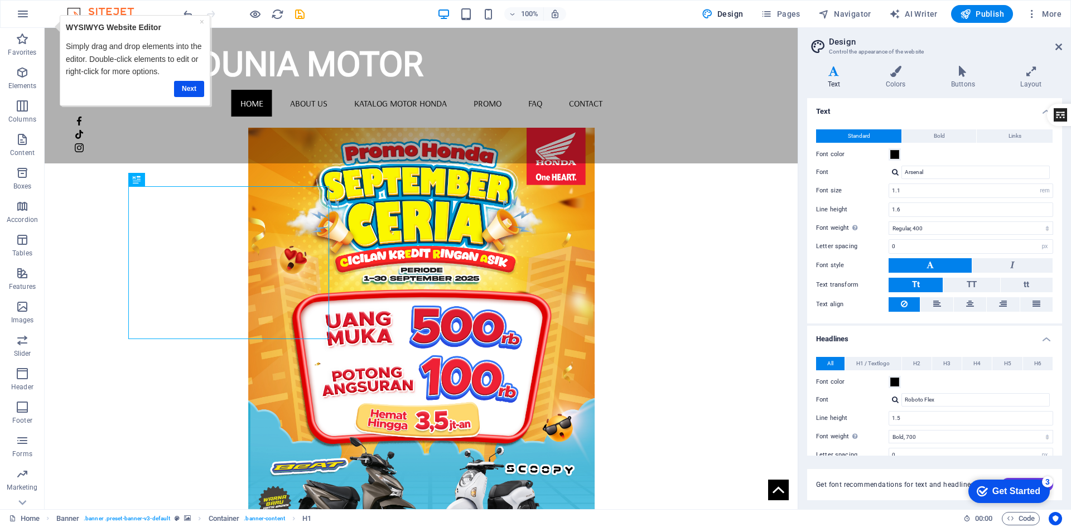
click at [1039, 487] on div "Get Started" at bounding box center [1016, 491] width 48 height 10
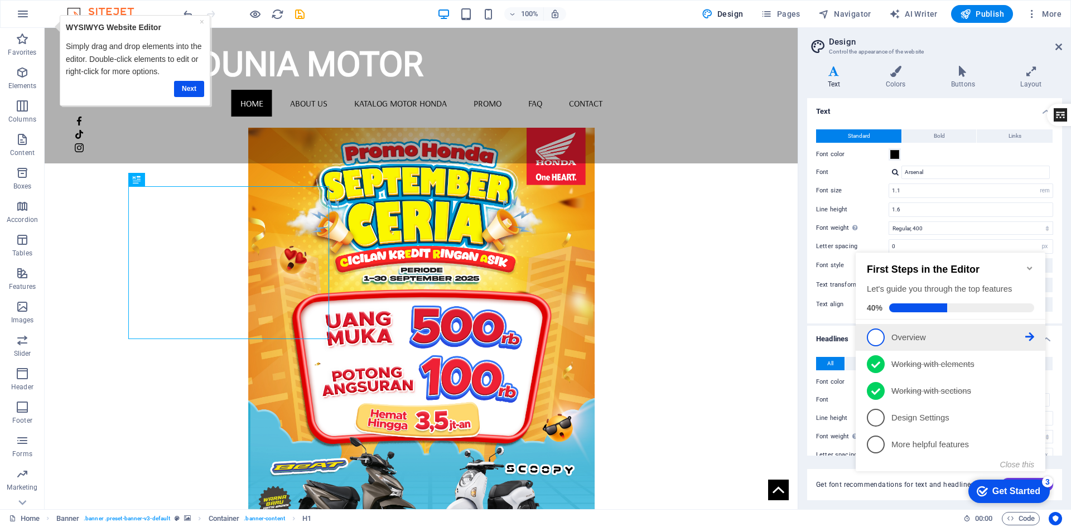
click at [1022, 336] on p "Overview - incomplete" at bounding box center [958, 338] width 134 height 12
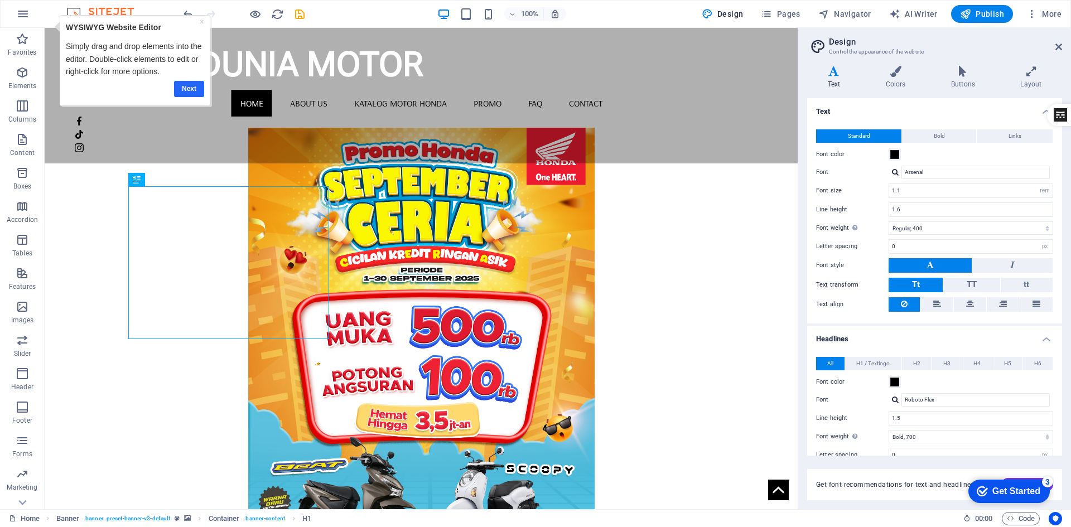
click at [192, 87] on link "Next" at bounding box center [189, 89] width 30 height 16
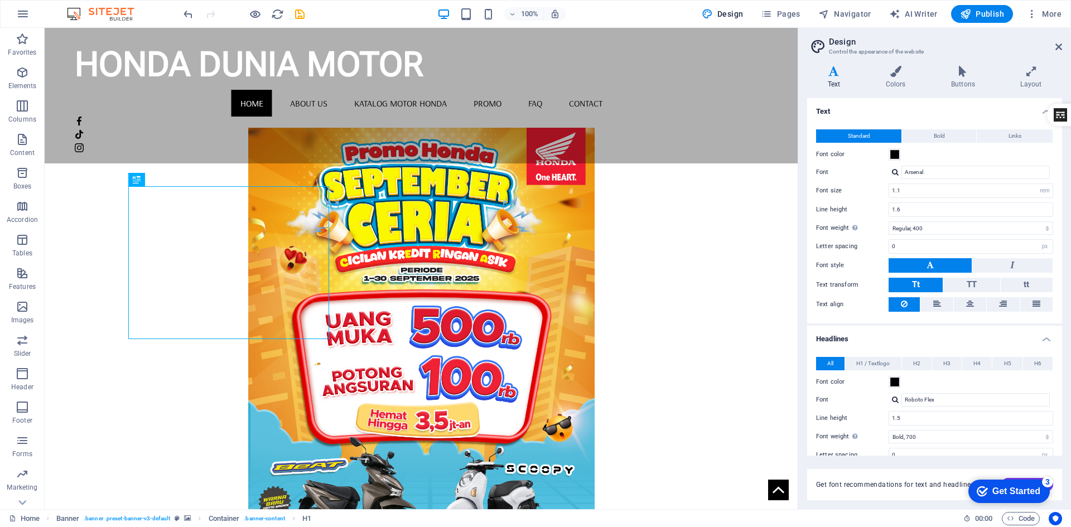
click at [1035, 482] on div "checkmark Get Started 3" at bounding box center [1008, 491] width 81 height 23
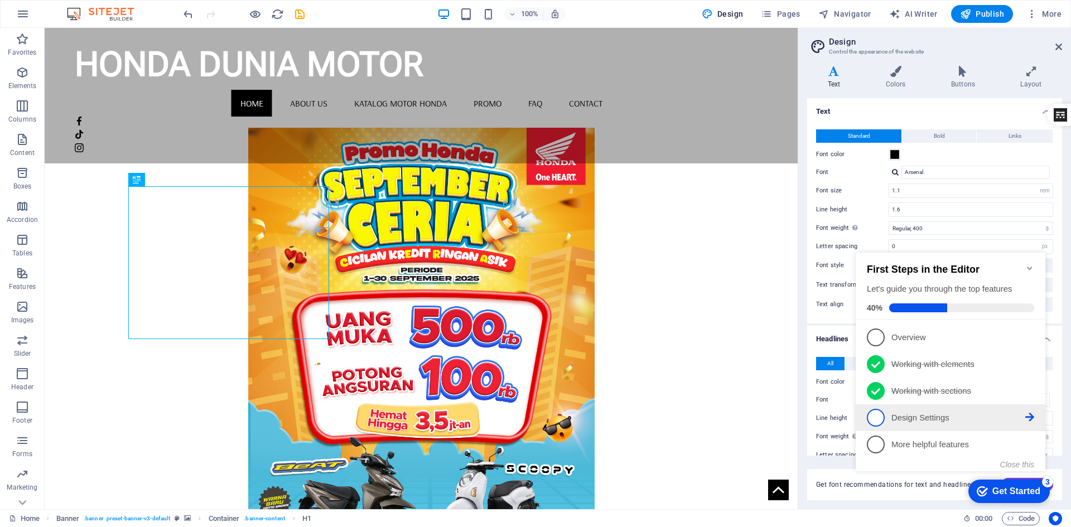
click at [1030, 420] on link "4 Design Settings - incomplete" at bounding box center [950, 418] width 167 height 18
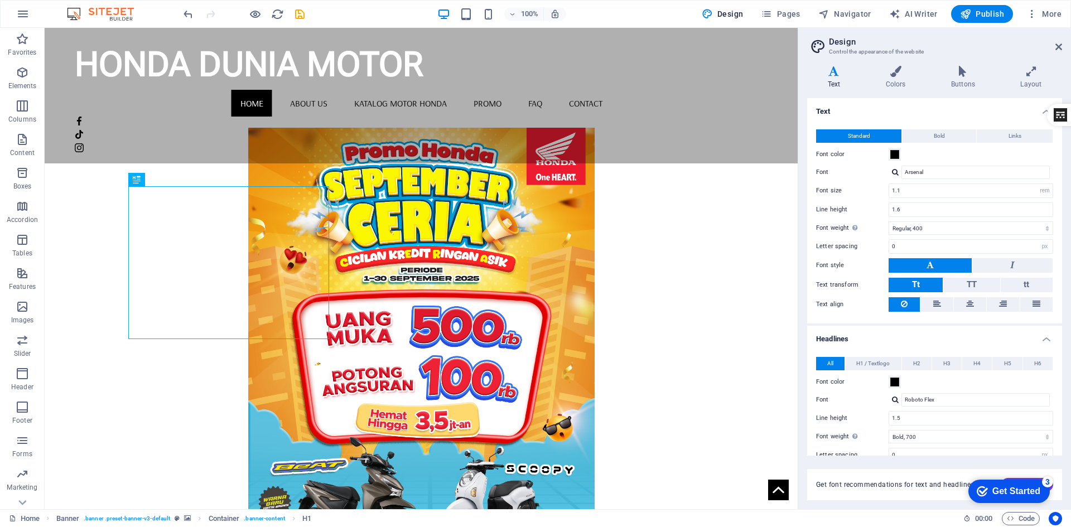
click at [1029, 489] on div "Get Started" at bounding box center [1016, 491] width 48 height 10
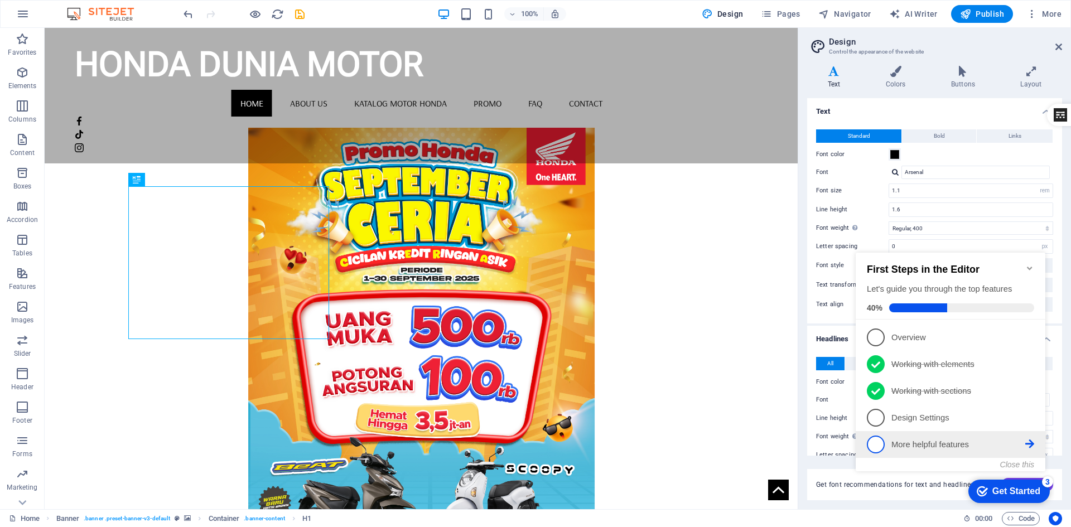
click at [923, 446] on p "More helpful features - incomplete" at bounding box center [958, 445] width 134 height 12
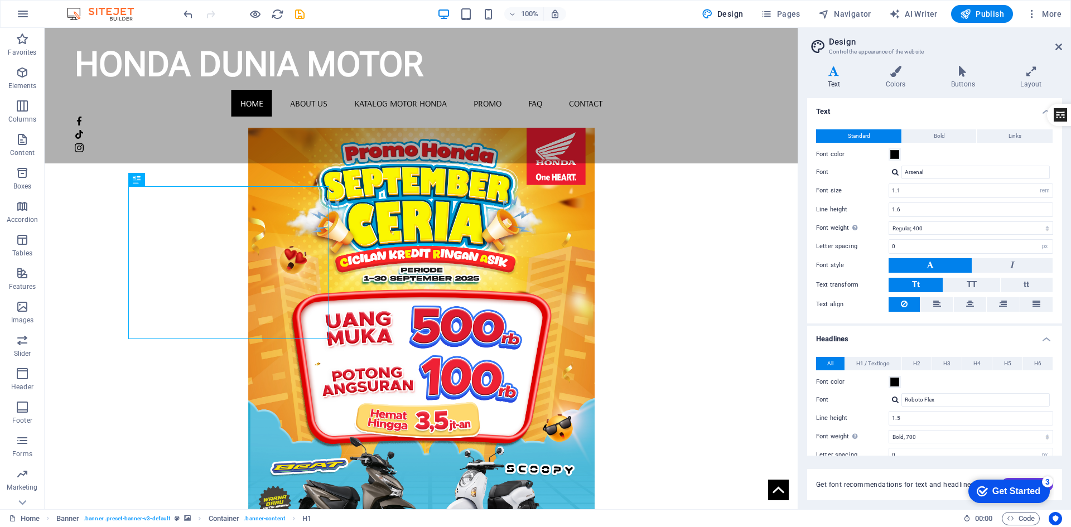
drag, startPoint x: 56, startPoint y: 20, endPoint x: 893, endPoint y: 523, distance: 976.1
click at [893, 523] on div "Home Banner . banner .preset-banner-v3-default Container . banner-content H1" at bounding box center [481, 518] width 945 height 13
drag, startPoint x: 1008, startPoint y: 481, endPoint x: 1915, endPoint y: 960, distance: 1026.0
click html "checkmark Get Started 3 First Steps in the Editor Let's guide you through the t…"
drag, startPoint x: 41, startPoint y: 12, endPoint x: 903, endPoint y: 526, distance: 1004.6
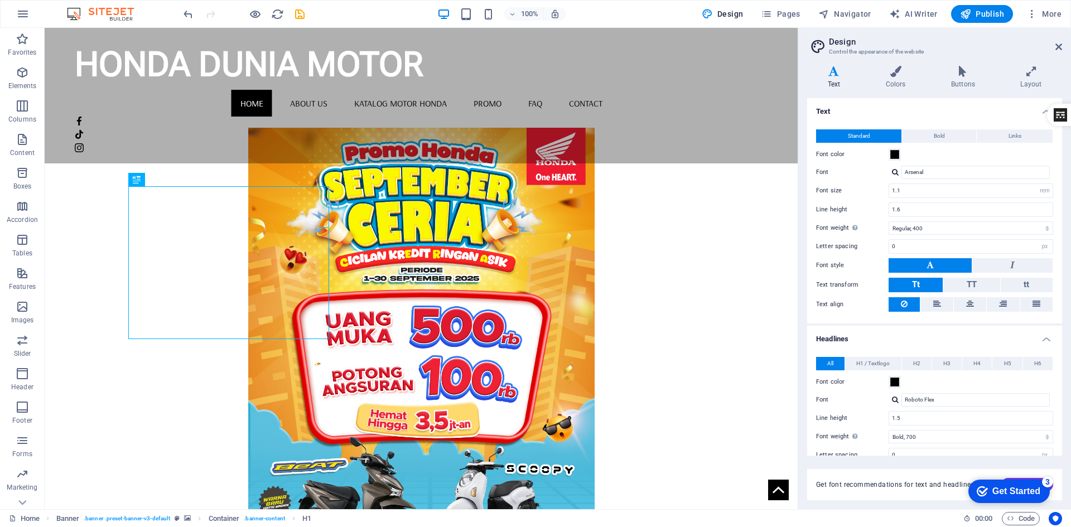
click at [903, 526] on div "Home Banner . banner .preset-banner-v3-default Container . banner-content H1 00…" at bounding box center [535, 518] width 1071 height 18
